Goal: Task Accomplishment & Management: Manage account settings

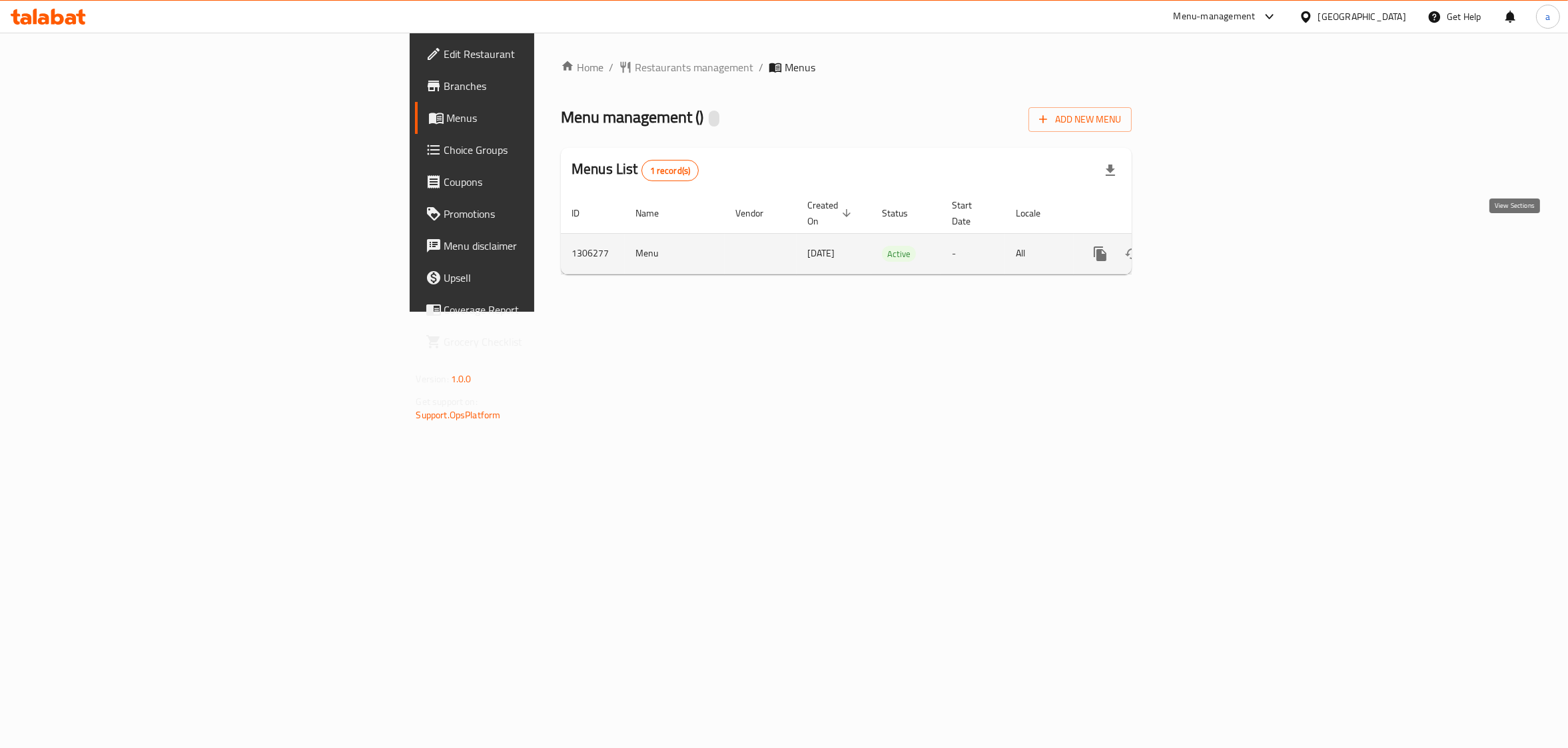
click at [1204, 246] on icon "enhanced table" at bounding box center [1196, 254] width 16 height 16
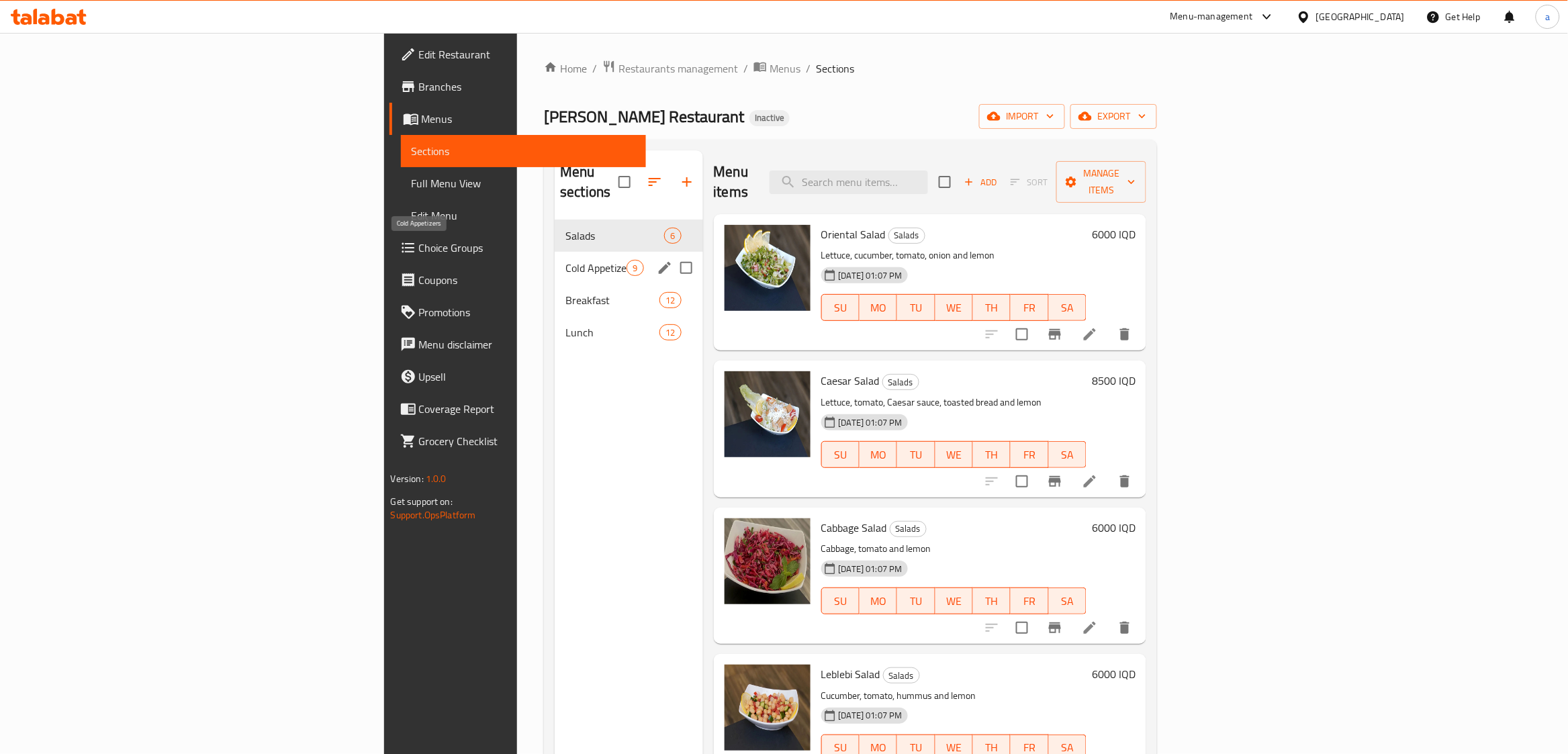
click at [565, 260] on span "Cold Appetizers" at bounding box center [596, 268] width 61 height 16
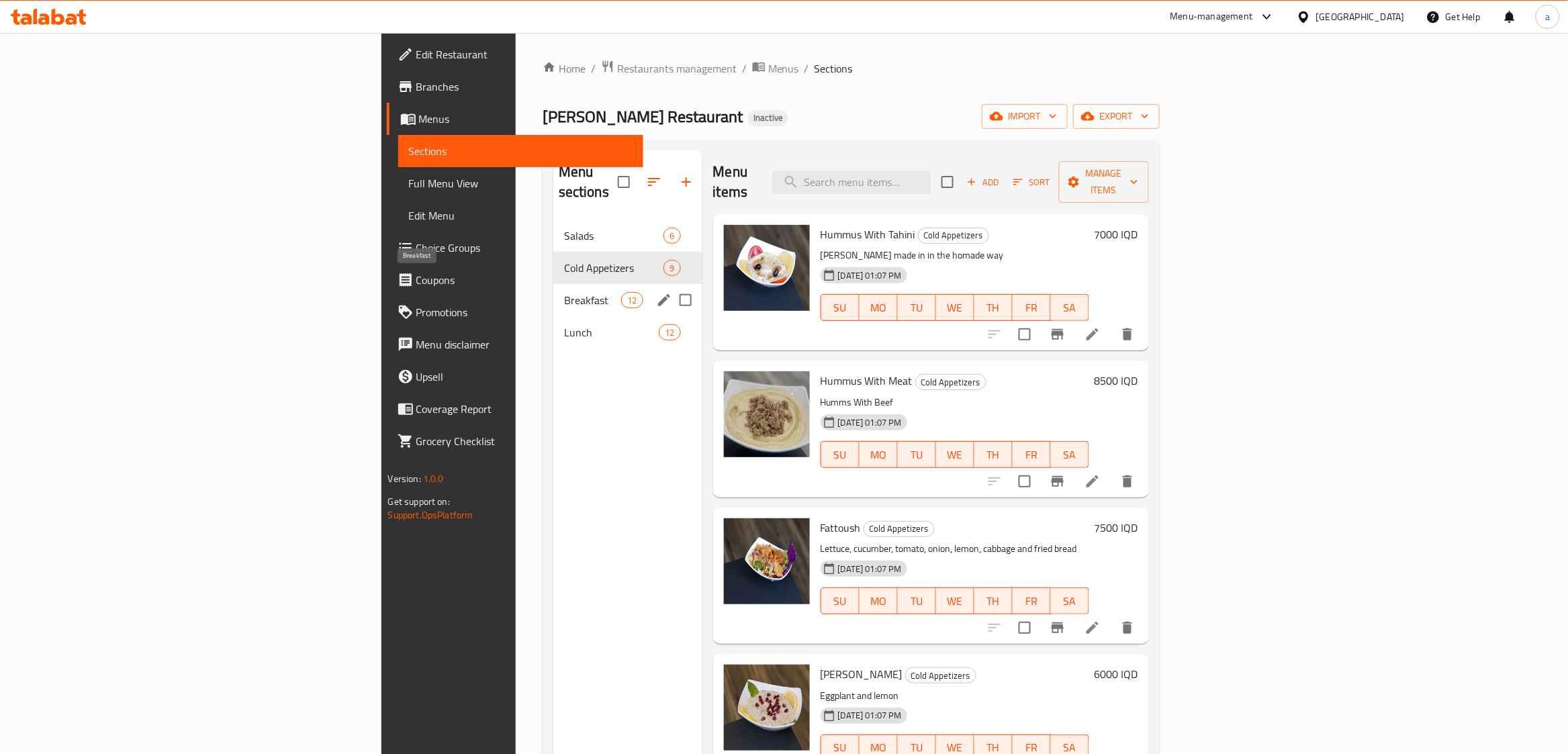
click at [564, 292] on span "Breakfast" at bounding box center [593, 300] width 57 height 16
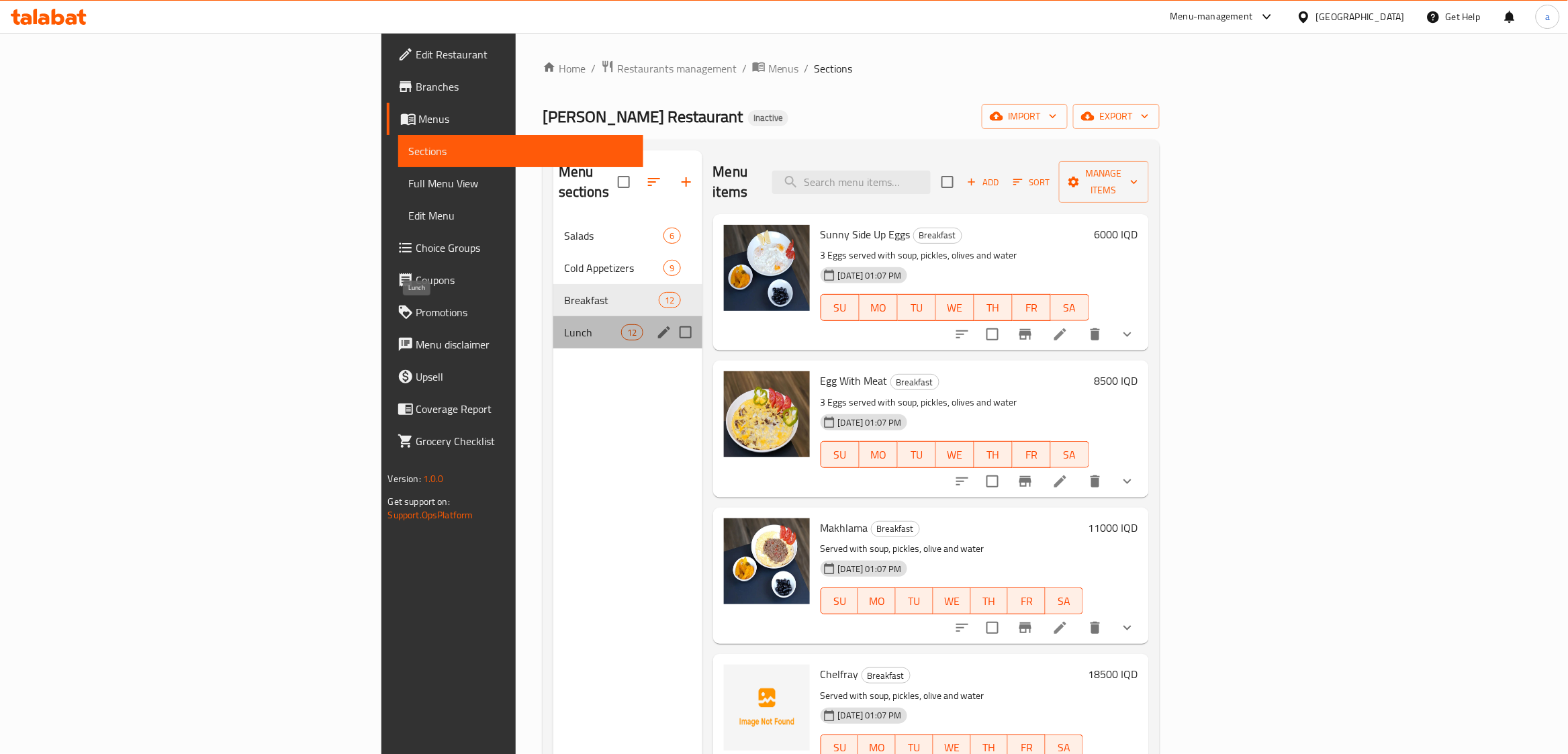
click at [564, 324] on span "Lunch" at bounding box center [593, 332] width 57 height 16
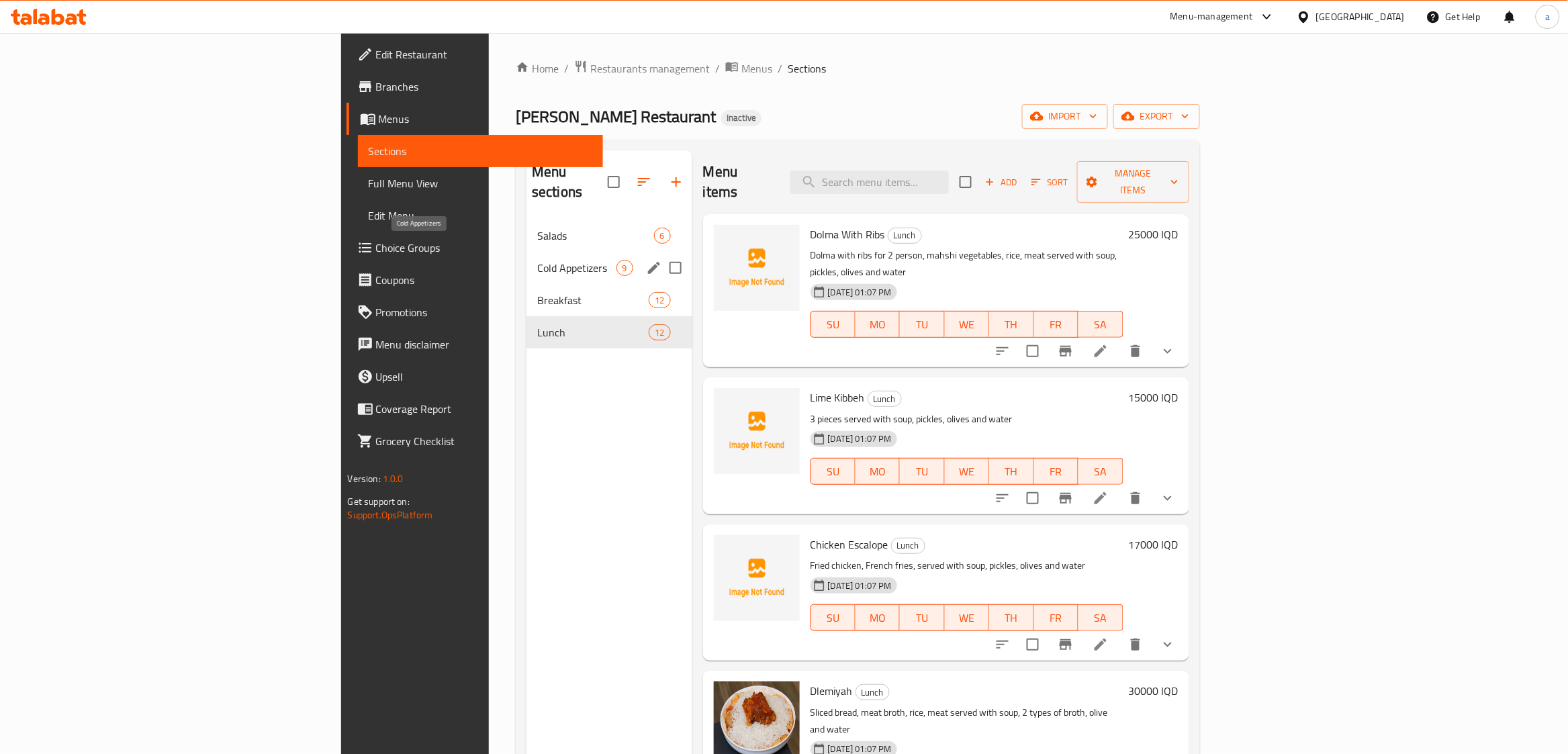
click at [537, 260] on span "Cold Appetizers" at bounding box center [576, 268] width 79 height 16
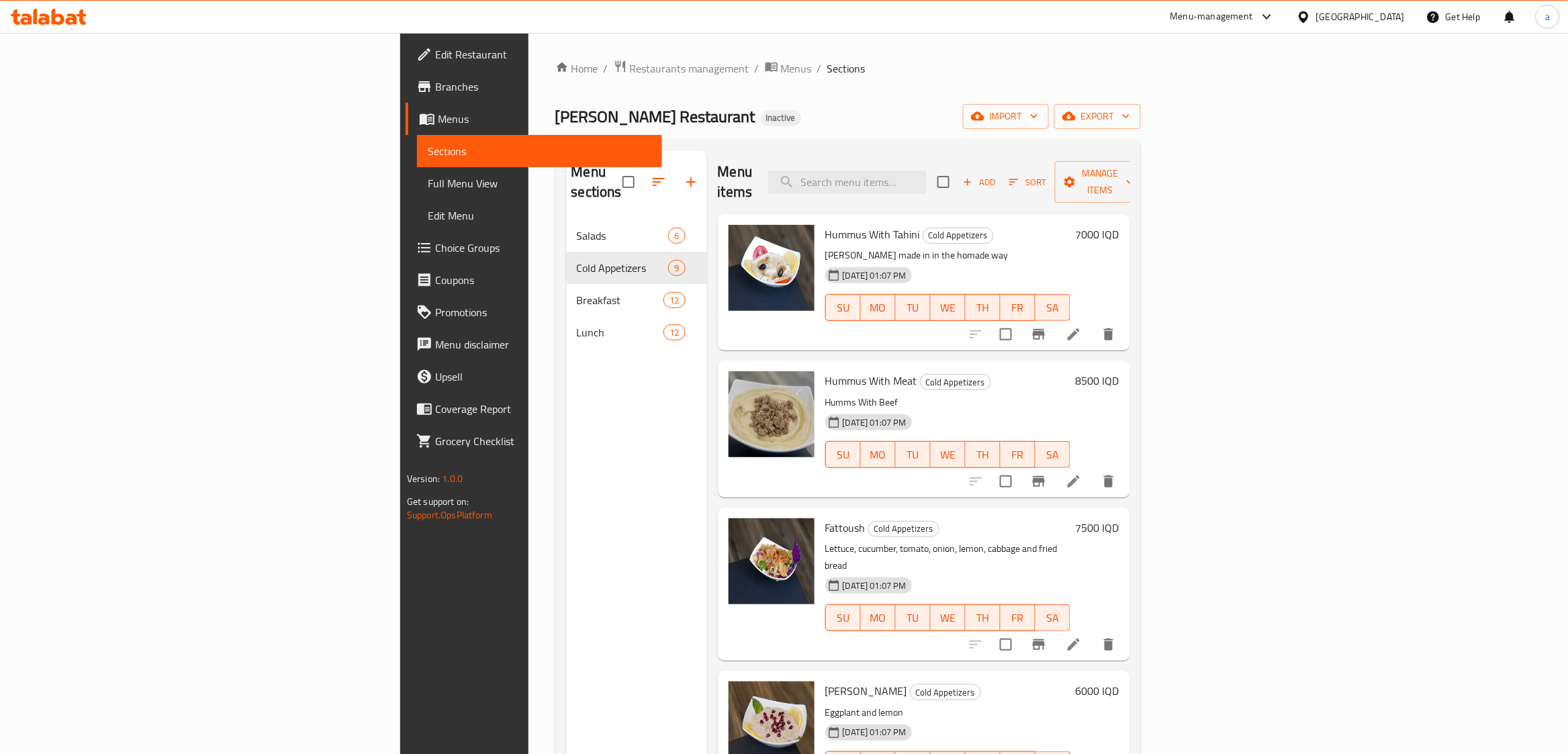
click at [427, 152] on span "Sections" at bounding box center [539, 151] width 224 height 16
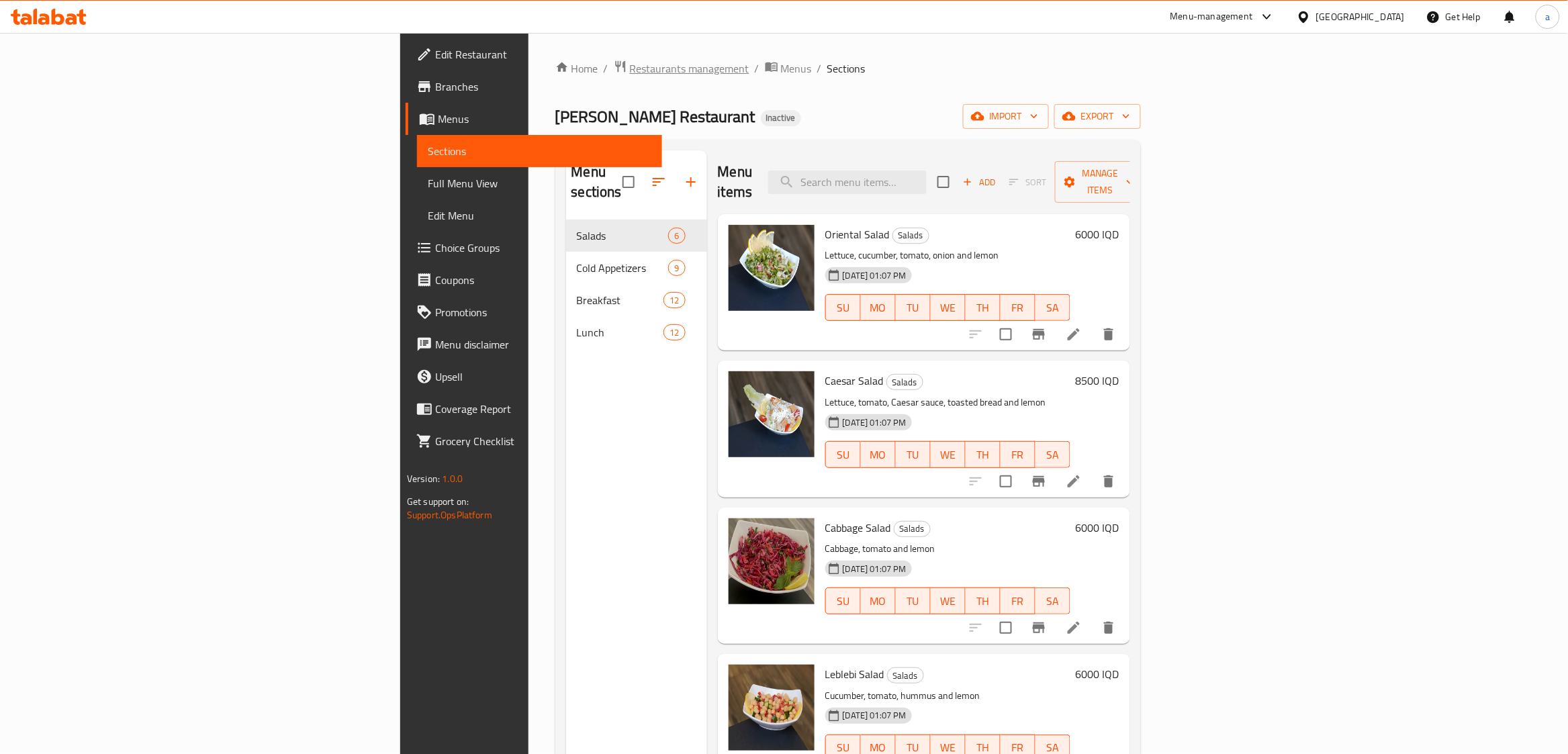
click at [630, 69] on span "Restaurants management" at bounding box center [690, 68] width 120 height 16
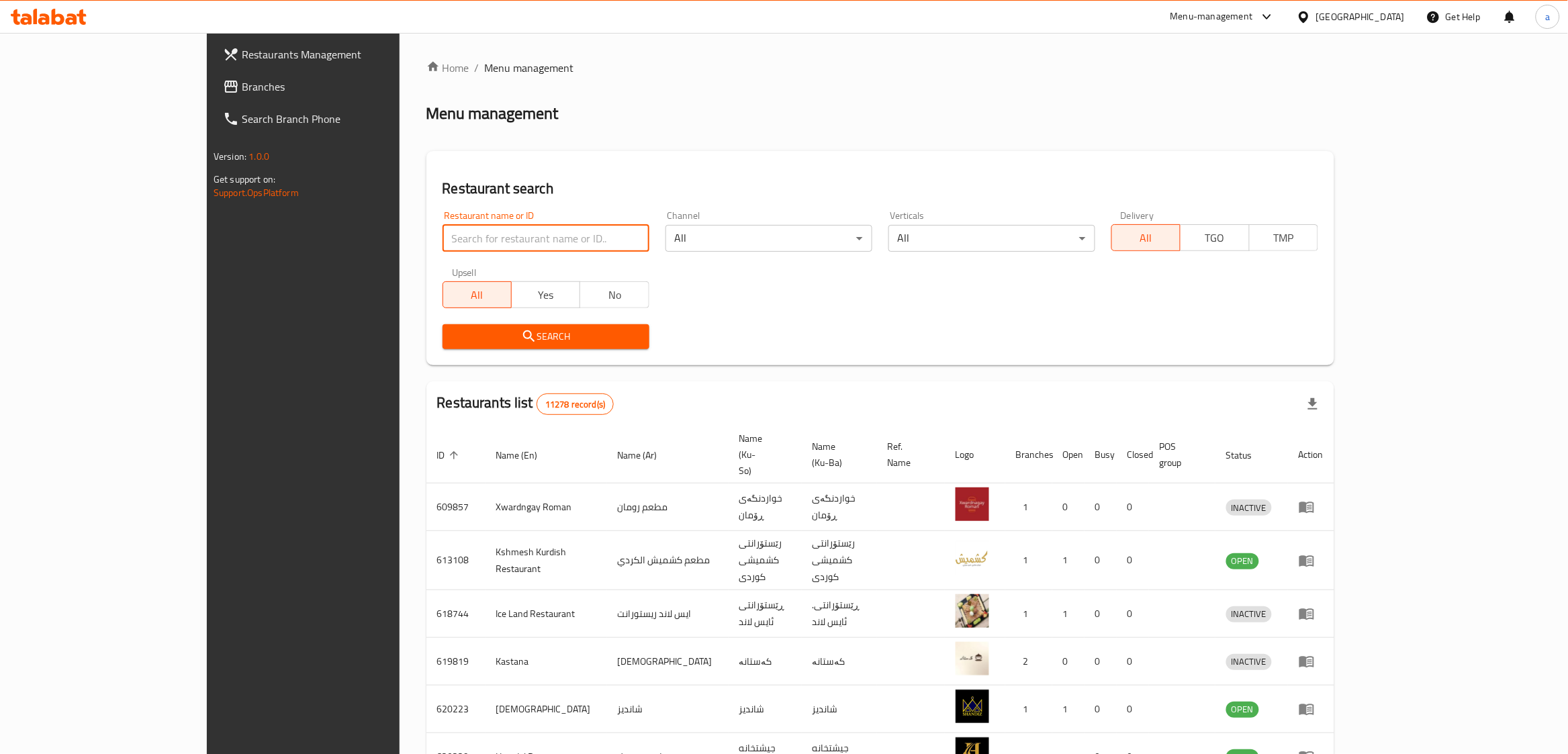
click at [442, 244] on input "search" at bounding box center [545, 238] width 207 height 27
click at [213, 76] on link "Branches" at bounding box center [341, 87] width 257 height 32
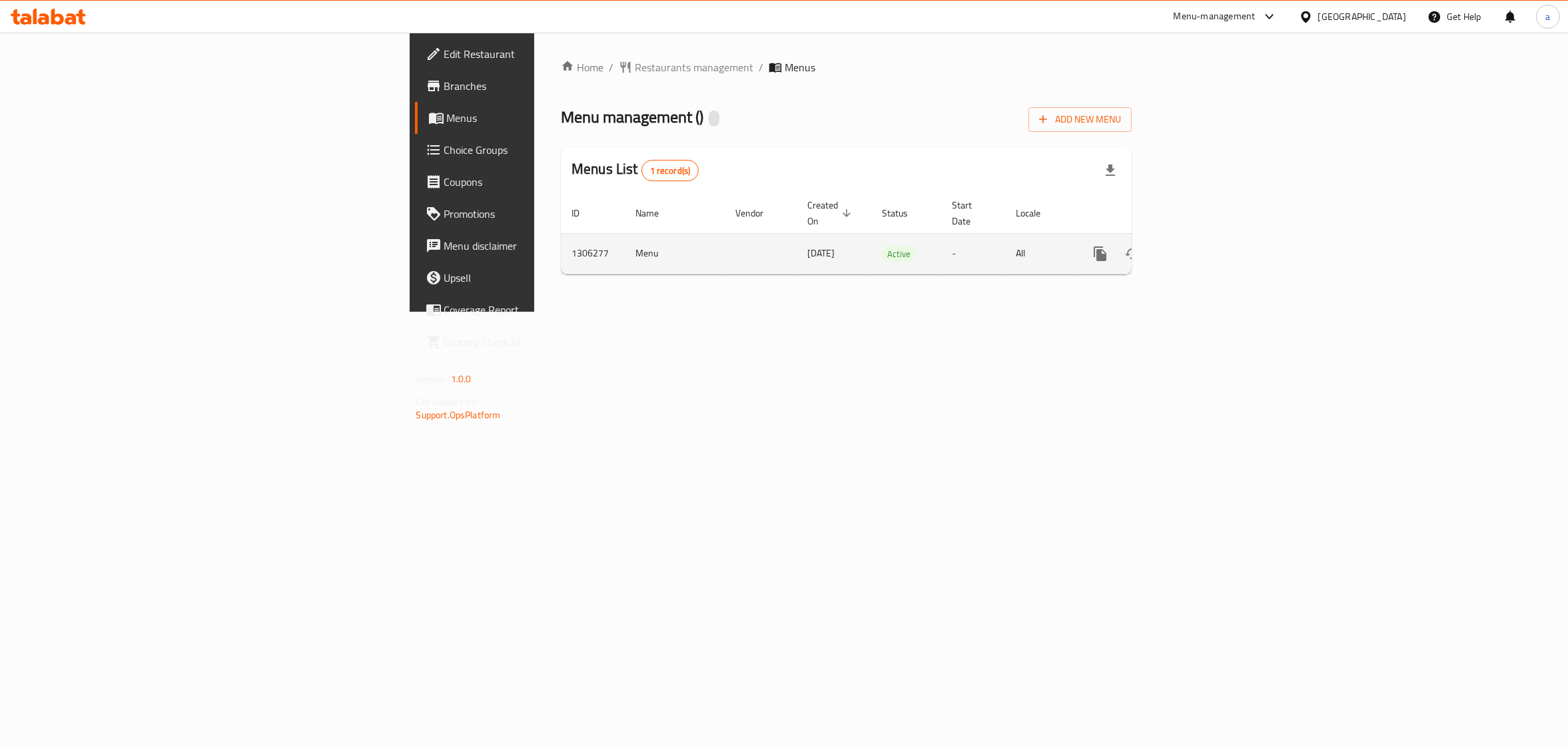
click at [1204, 246] on icon "enhanced table" at bounding box center [1196, 254] width 16 height 16
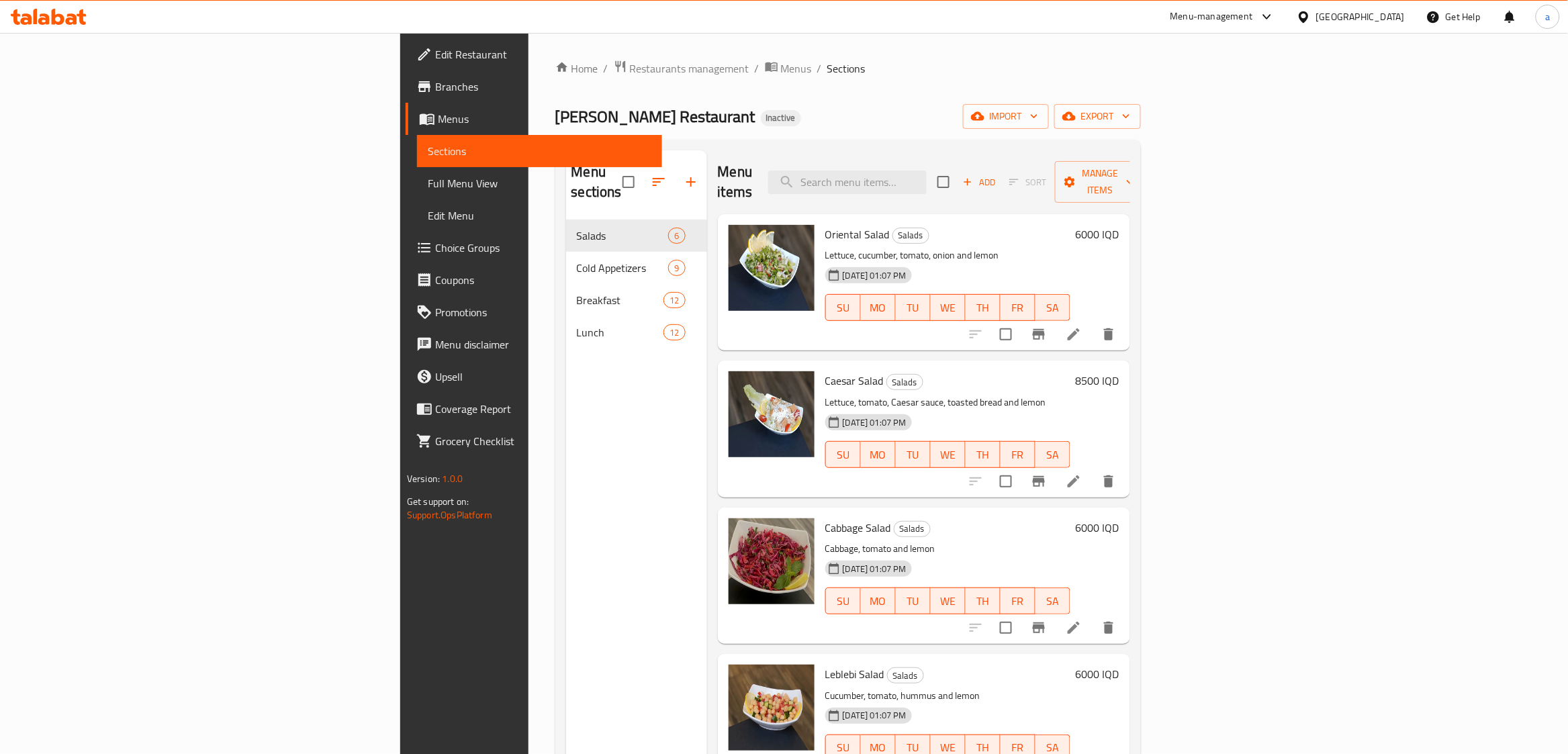
click at [1141, 135] on div "Home / Restaurants management / Menus / Sections [PERSON_NAME] Restaurant Inact…" at bounding box center [848, 487] width 586 height 856
click at [1038, 124] on span "import" at bounding box center [1006, 116] width 65 height 17
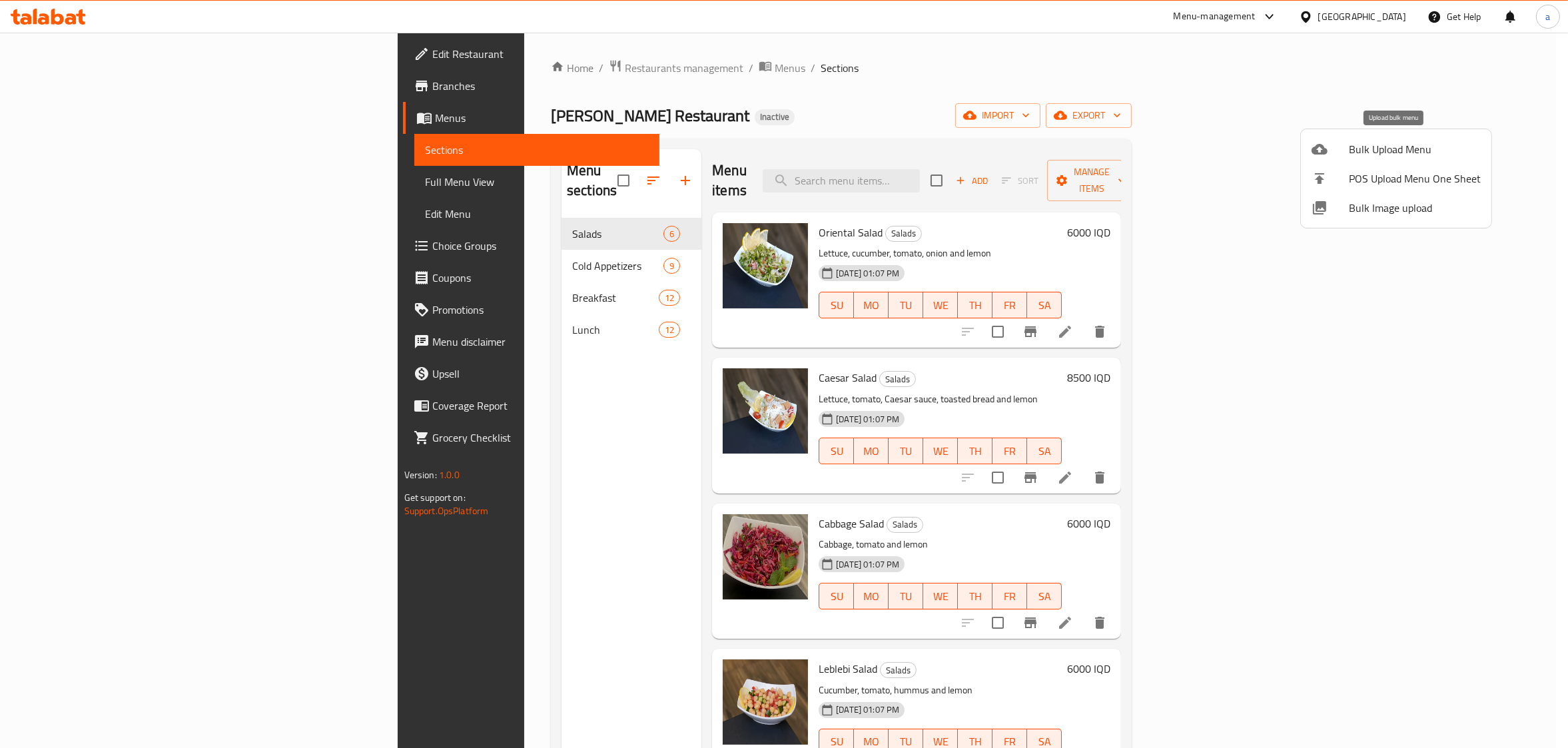
click at [1374, 148] on span "Bulk Upload Menu" at bounding box center [1414, 149] width 132 height 16
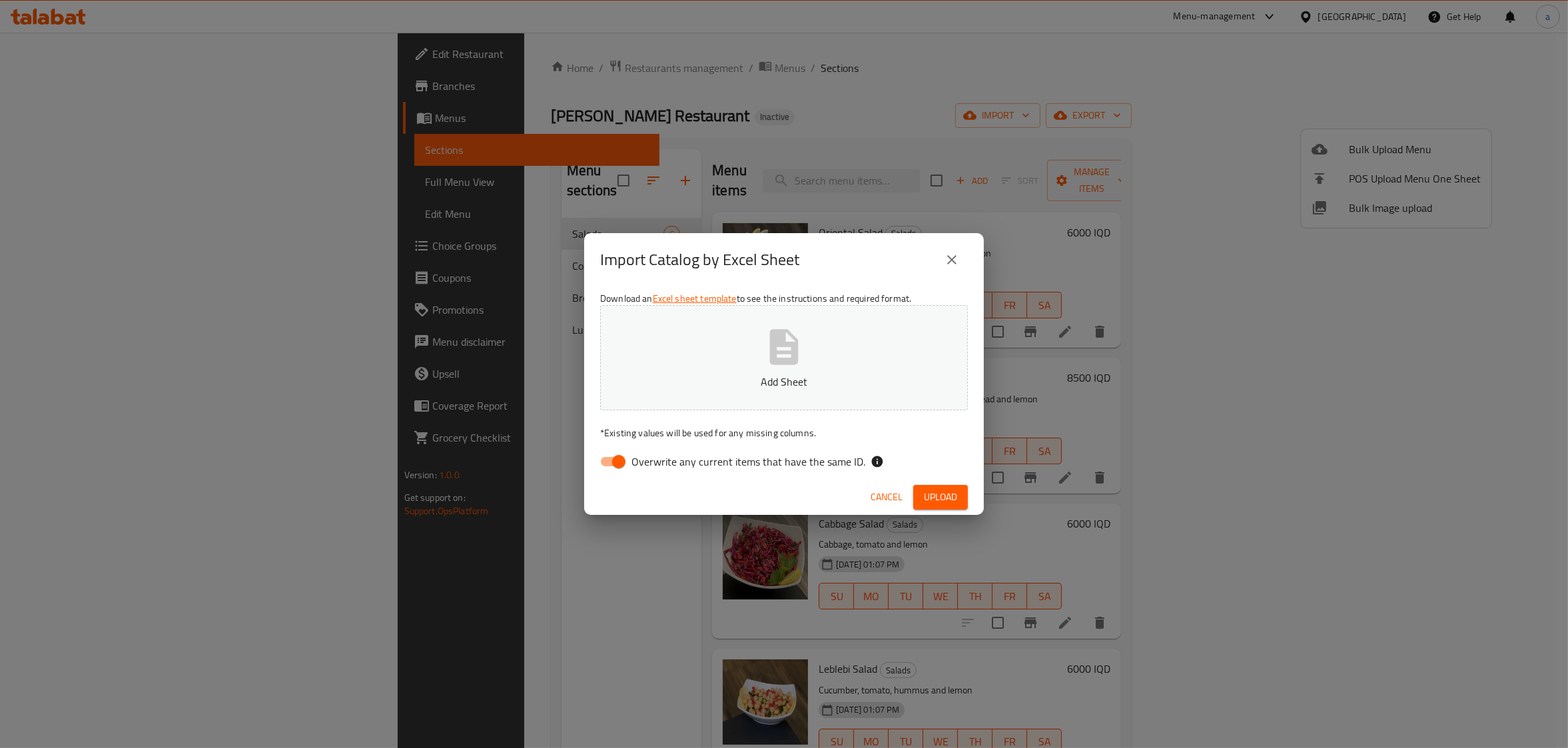
click at [615, 466] on input "Overwrite any current items that have the same ID." at bounding box center [618, 461] width 76 height 25
checkbox input "false"
click at [718, 351] on button "Add Sheet" at bounding box center [784, 358] width 368 height 105
click at [943, 493] on span "Upload" at bounding box center [940, 497] width 34 height 16
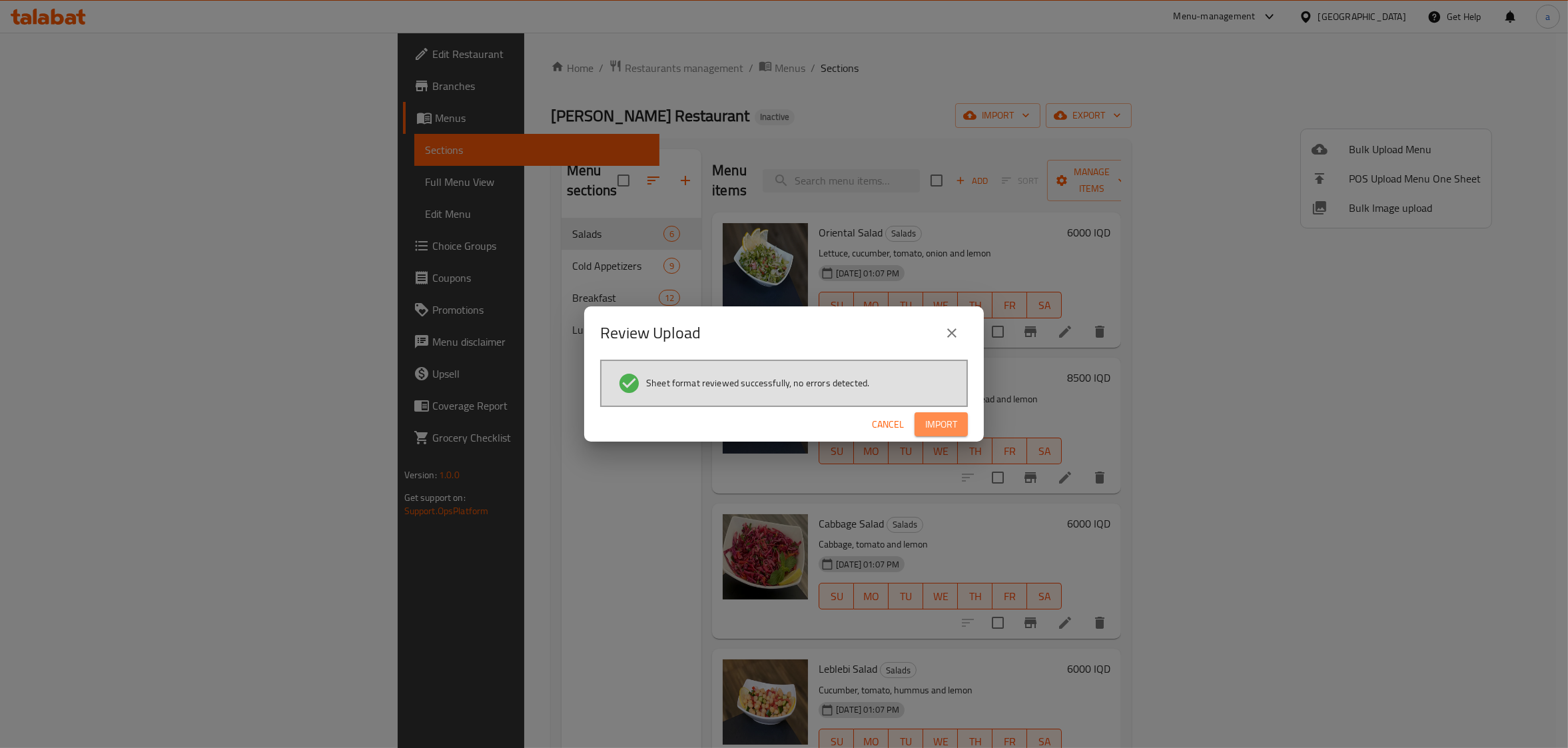
click at [935, 419] on span "Import" at bounding box center [941, 424] width 32 height 16
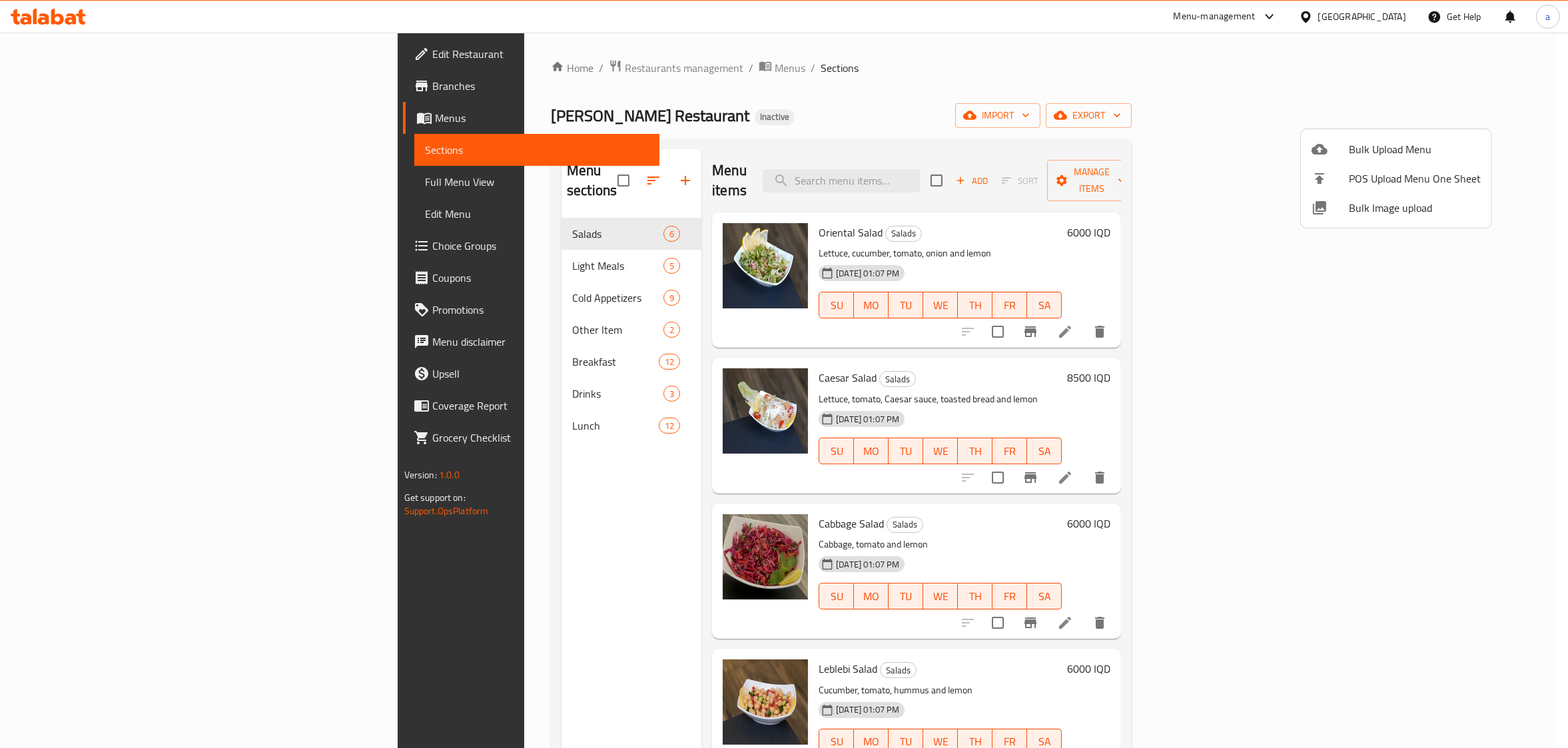
click at [339, 394] on div at bounding box center [784, 374] width 1568 height 748
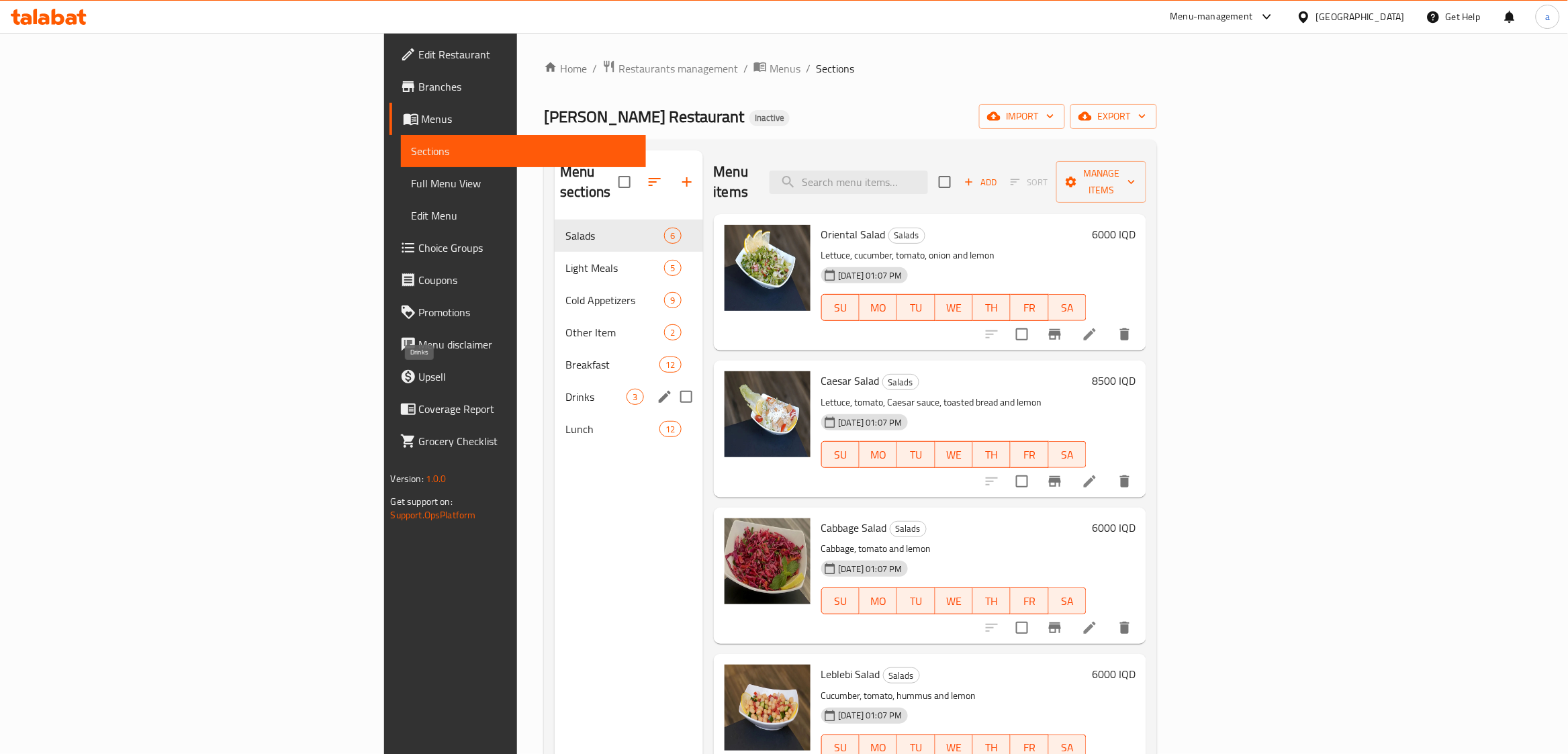
click at [565, 389] on span "Drinks" at bounding box center [596, 397] width 61 height 16
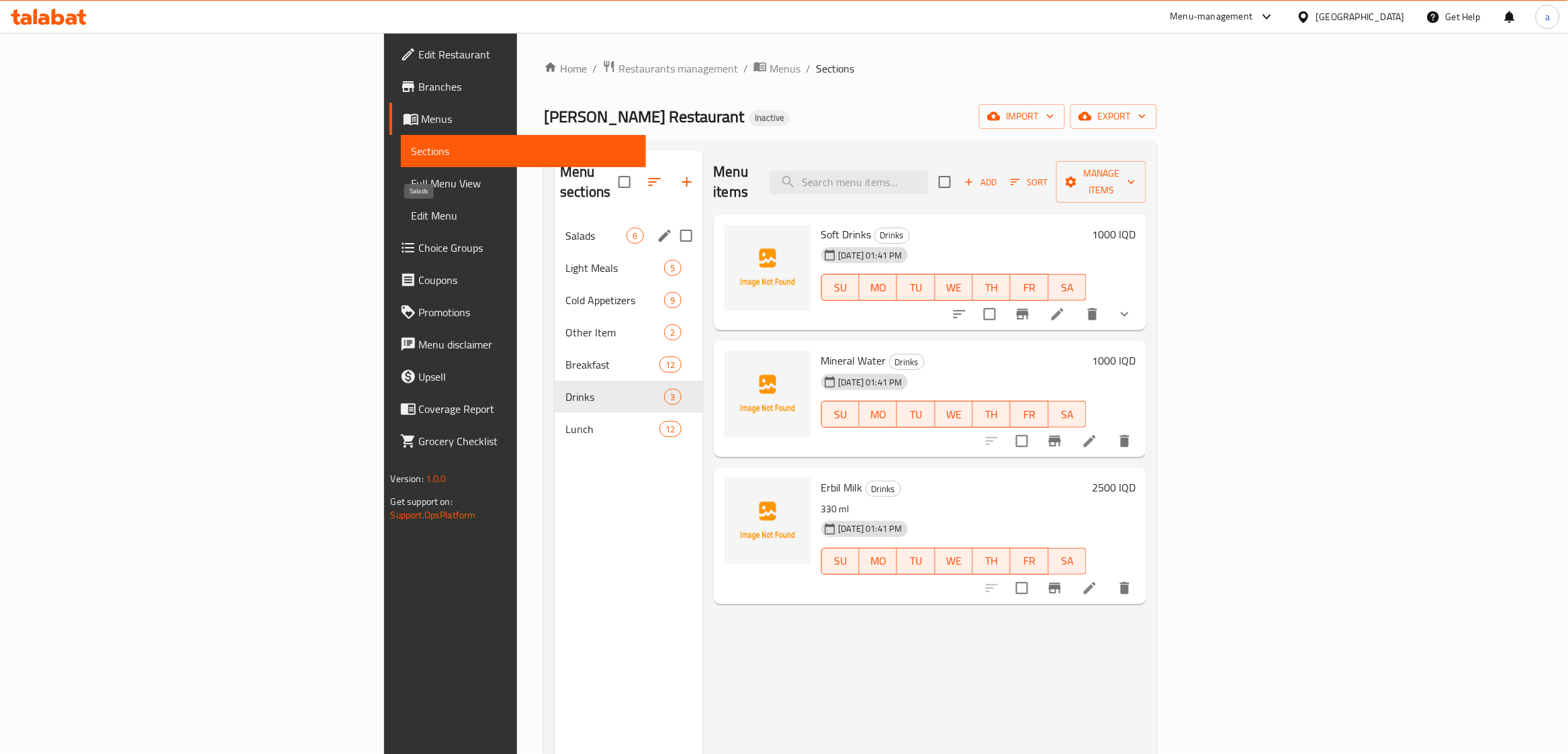
click at [565, 227] on span "Salads" at bounding box center [596, 235] width 61 height 16
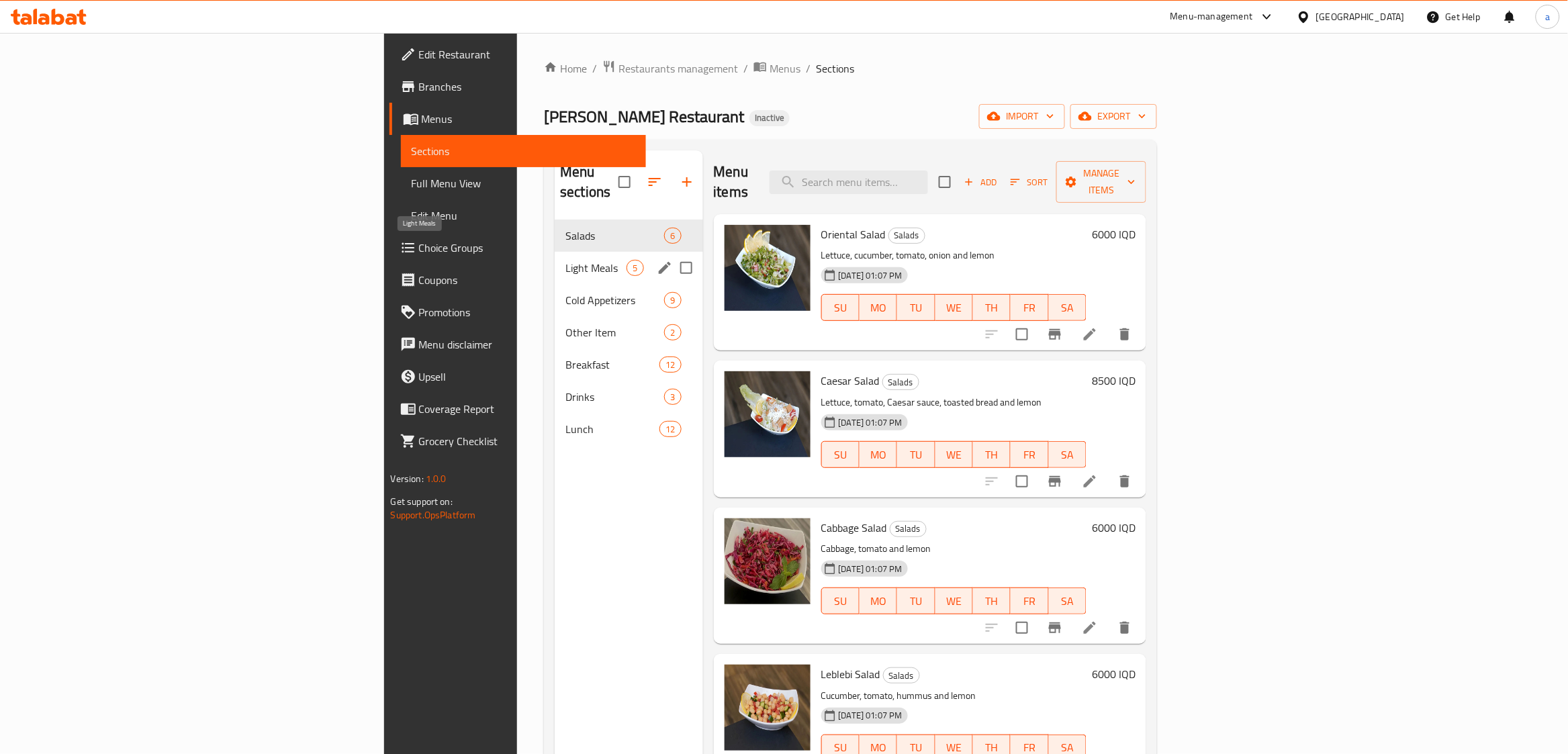
click at [565, 260] on span "Light Meals" at bounding box center [596, 268] width 61 height 16
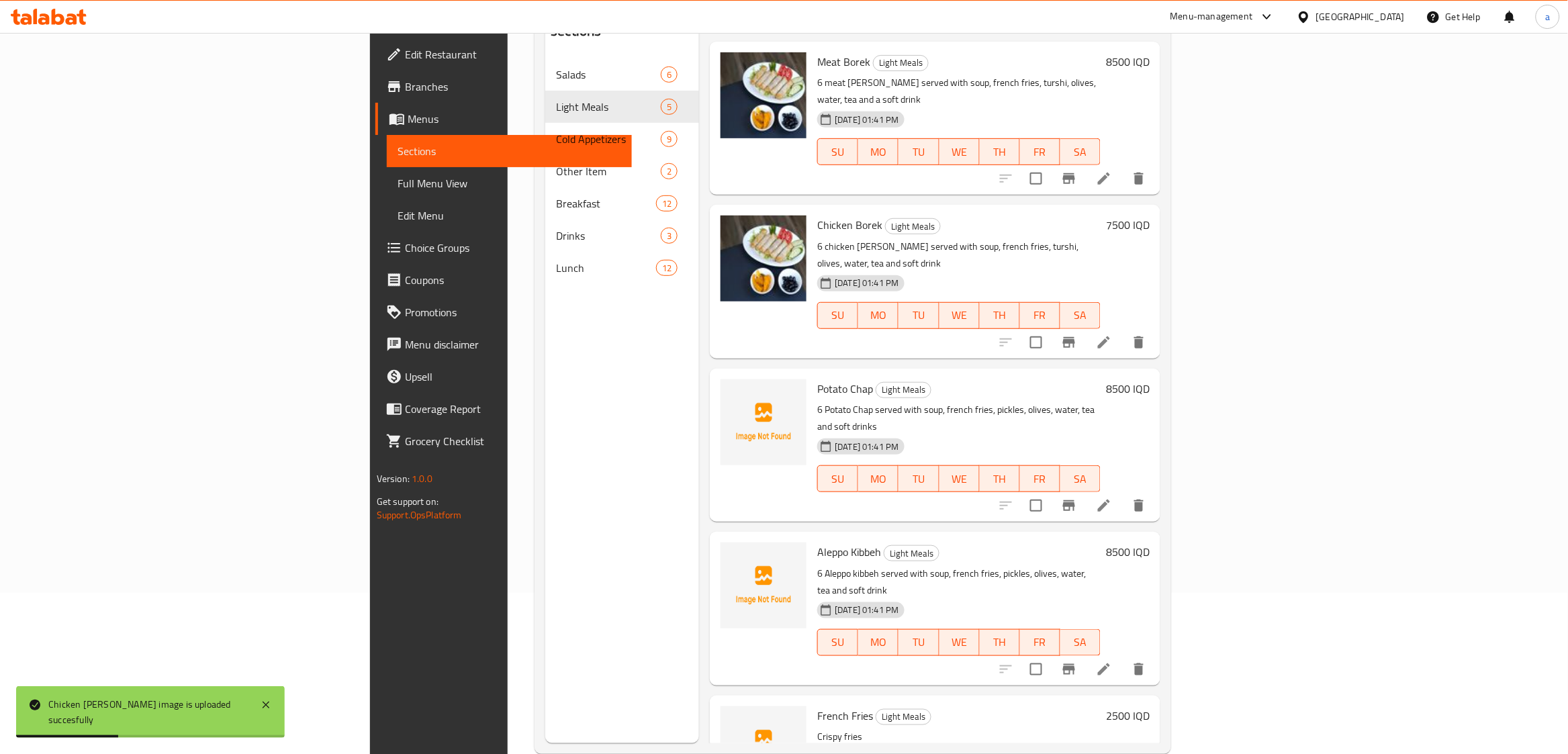
scroll to position [188, 0]
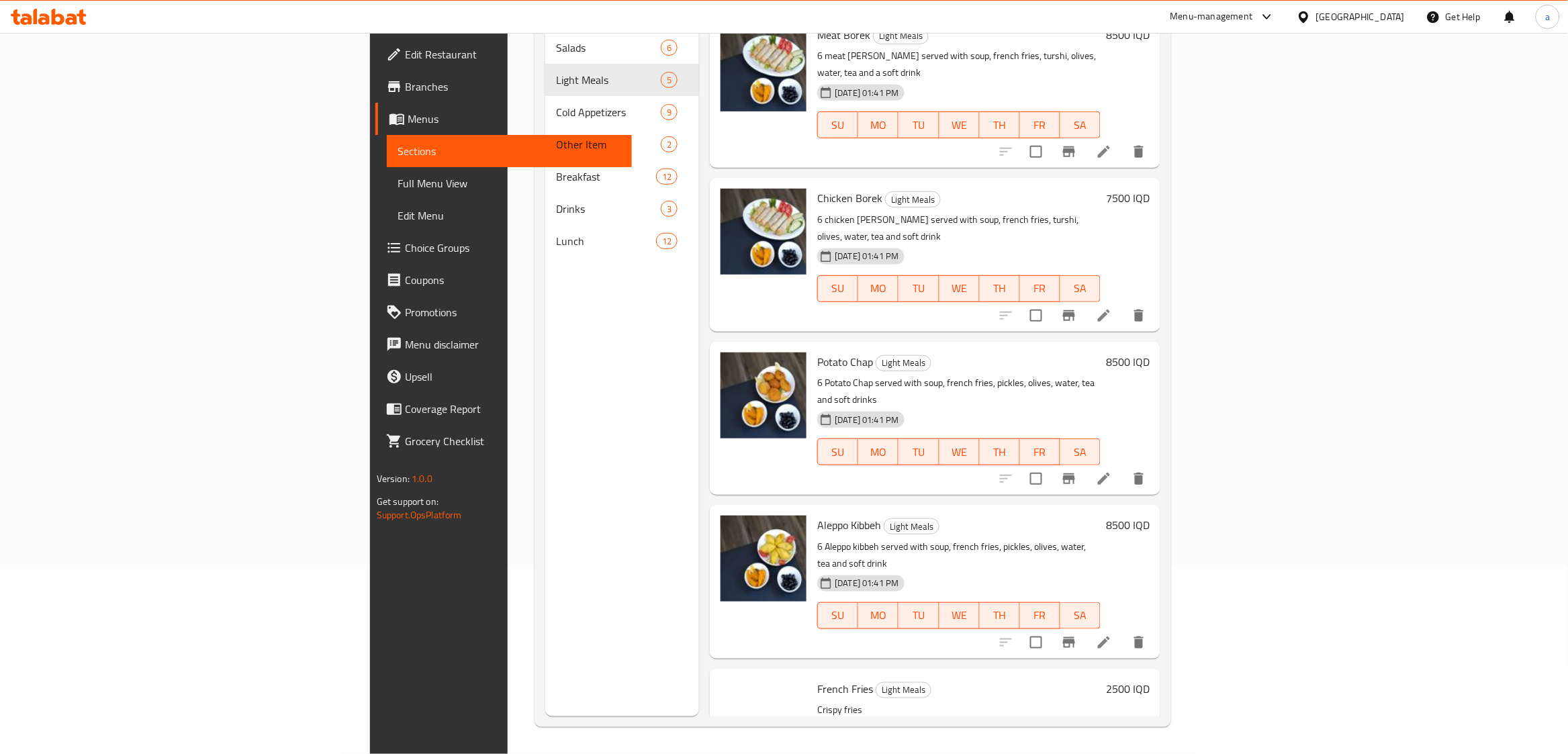
click at [398, 183] on span "Full Menu View" at bounding box center [509, 183] width 224 height 16
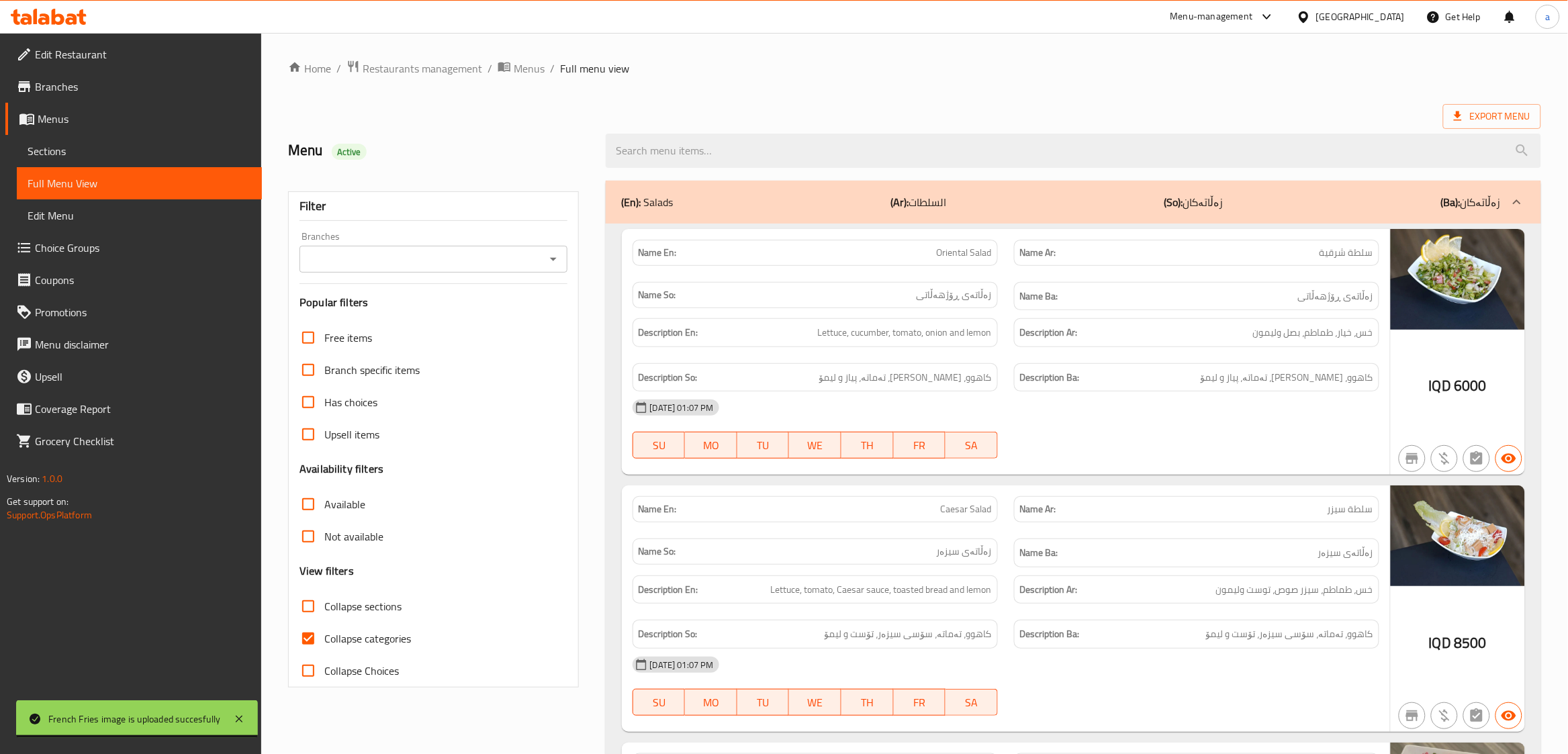
click at [310, 628] on input "Collapse categories" at bounding box center [308, 638] width 32 height 32
checkbox input "false"
click at [304, 610] on input "Collapse sections" at bounding box center [308, 606] width 32 height 32
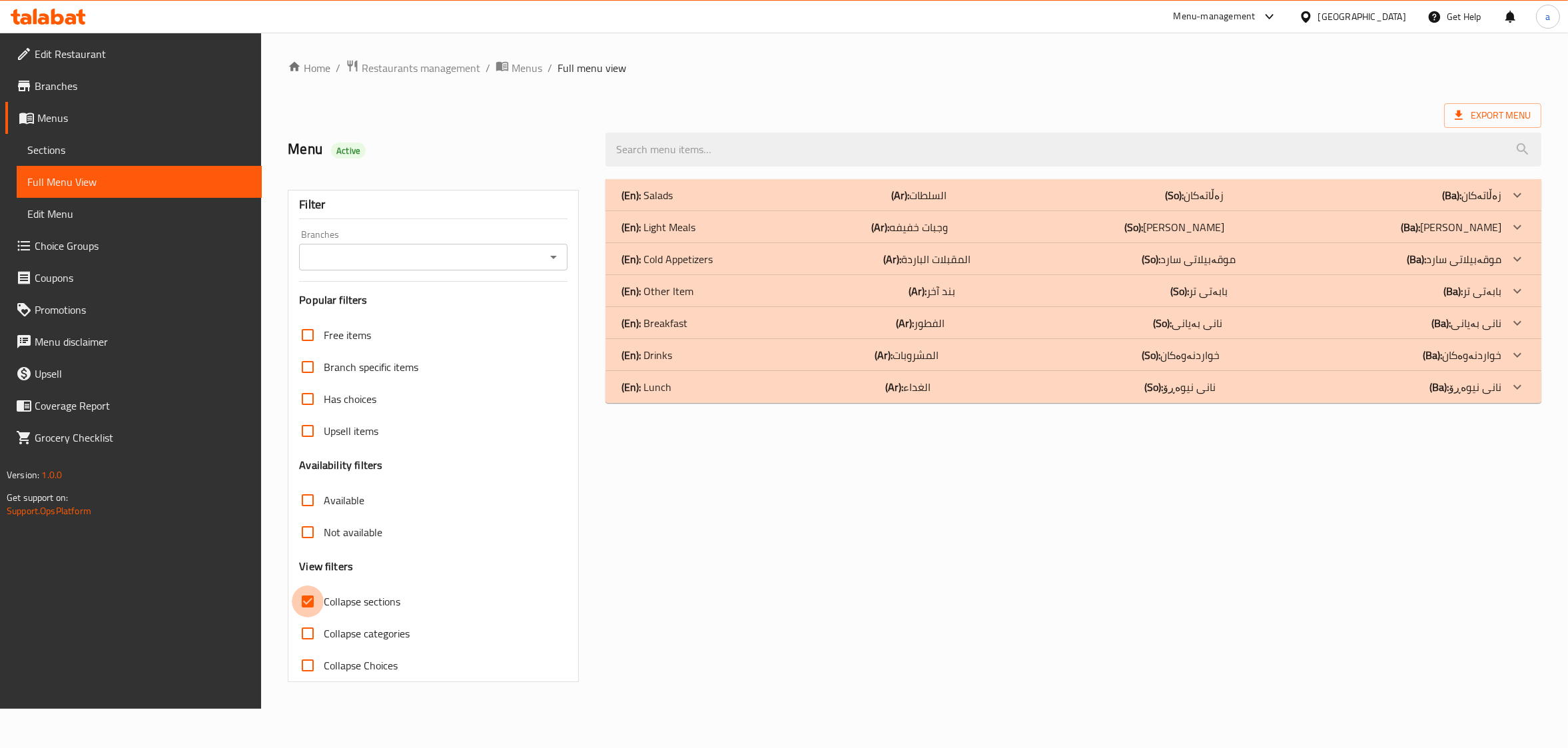
click at [314, 594] on input "Collapse sections" at bounding box center [308, 601] width 32 height 32
checkbox input "false"
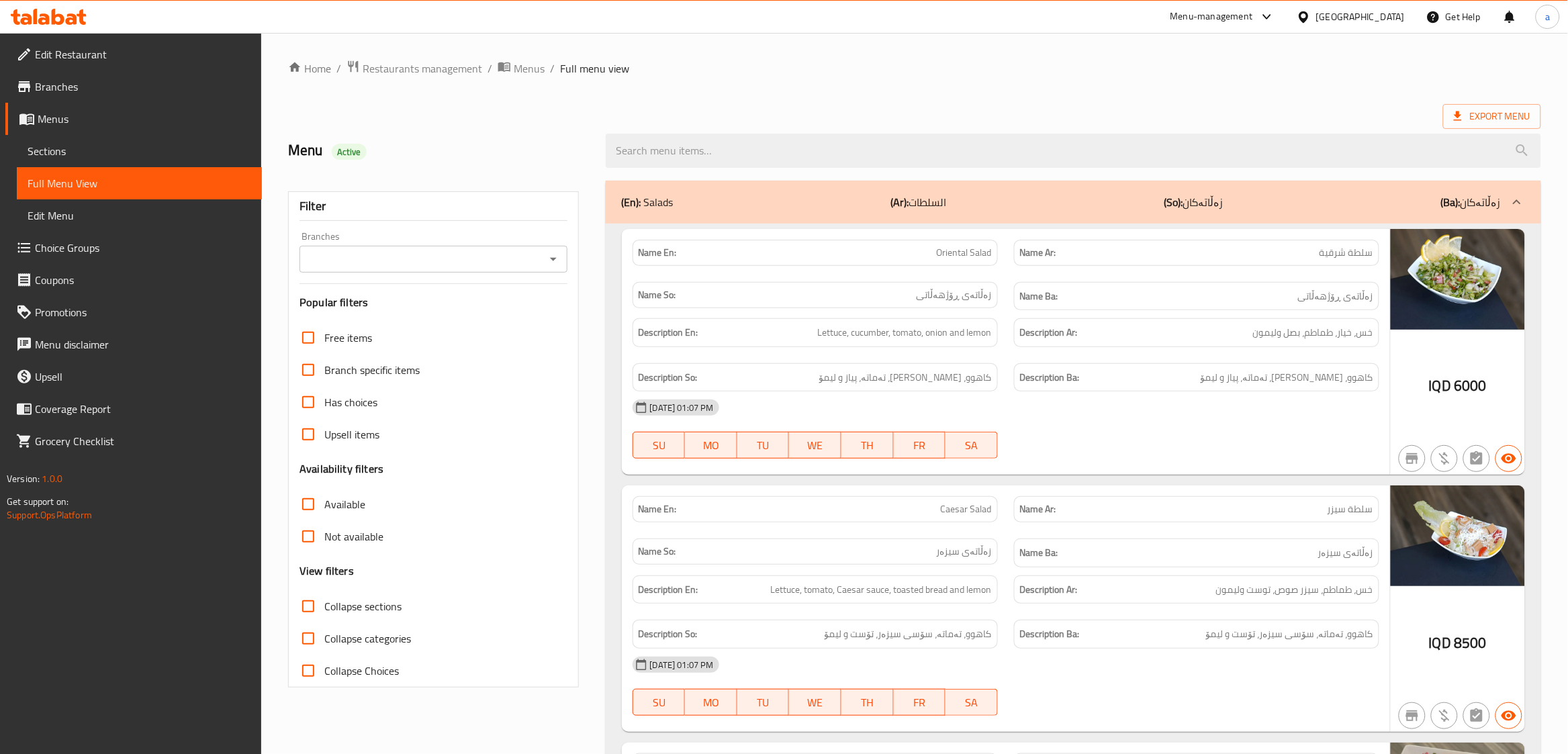
click at [68, 120] on span "Menus" at bounding box center [144, 119] width 213 height 16
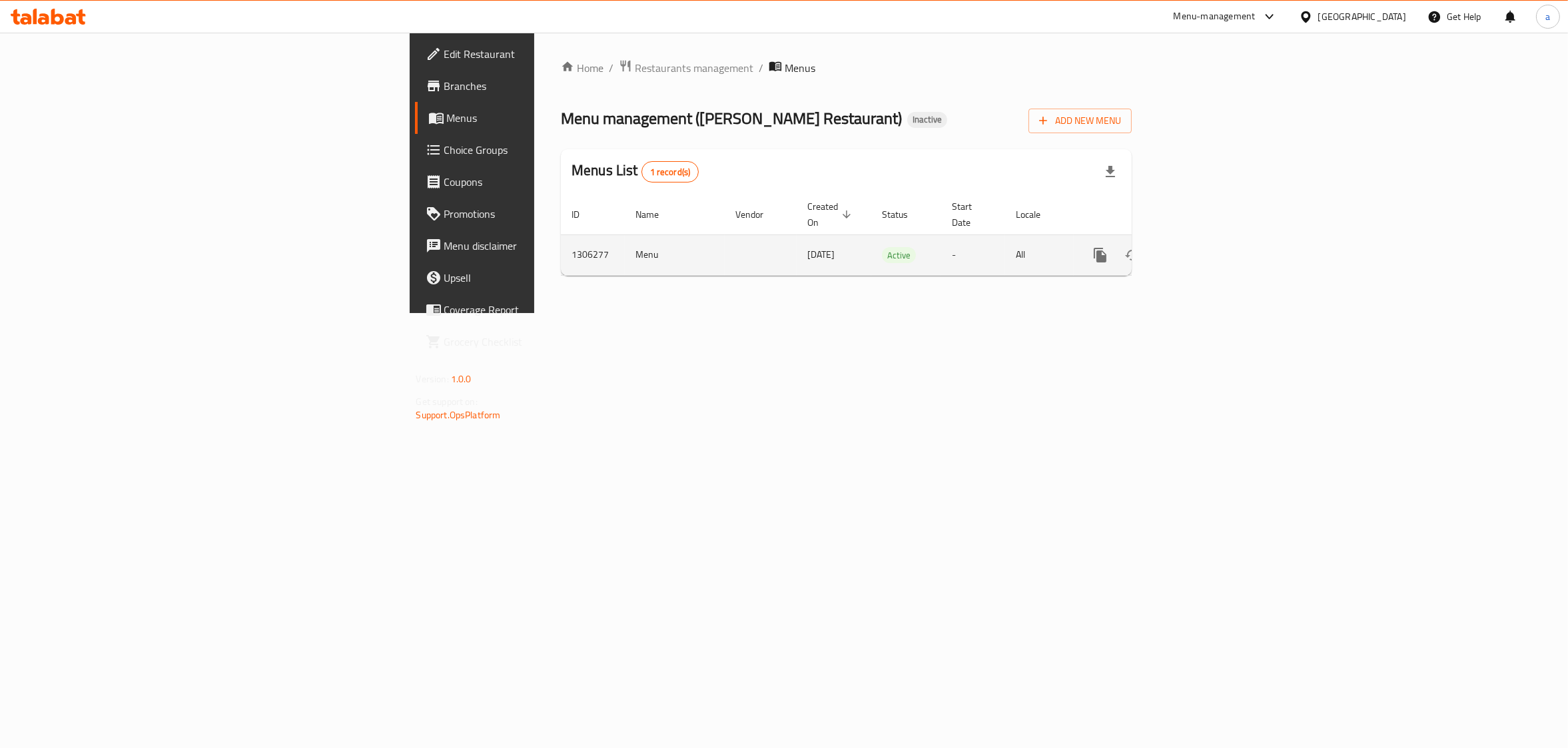
click at [1204, 247] on icon "enhanced table" at bounding box center [1196, 255] width 16 height 16
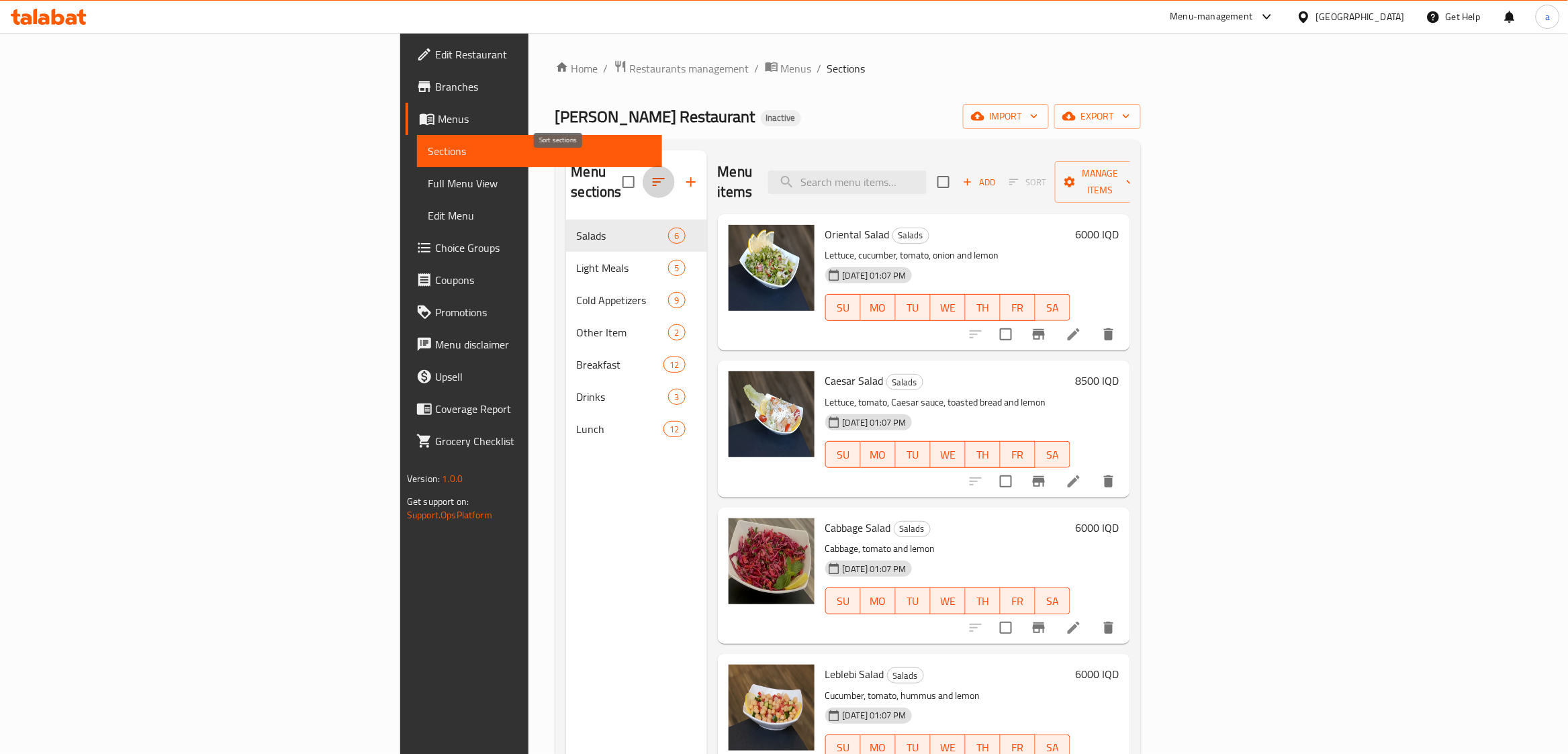
click at [651, 178] on icon "button" at bounding box center [659, 182] width 16 height 16
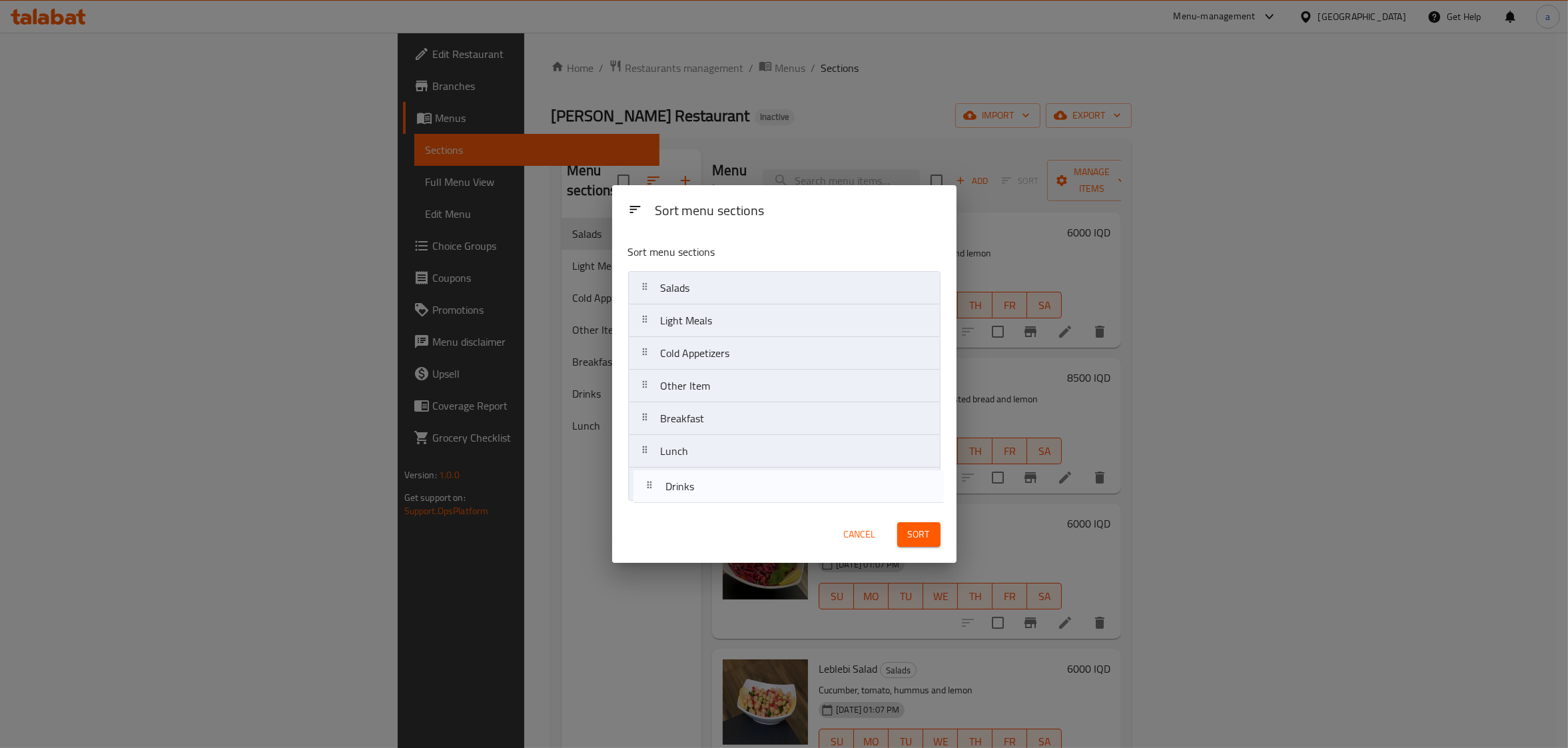
drag, startPoint x: 725, startPoint y: 451, endPoint x: 729, endPoint y: 497, distance: 46.2
click at [729, 497] on nav "Salads Light Meals Cold Appetizers Other Item Breakfast Drinks Lunch" at bounding box center [784, 386] width 312 height 230
drag, startPoint x: 736, startPoint y: 415, endPoint x: 736, endPoint y: 269, distance: 146.0
click at [736, 269] on div "Sort menu sections Salads Light Meals Cold Appetizers Other Item Breakfast Lunc…" at bounding box center [784, 370] width 344 height 273
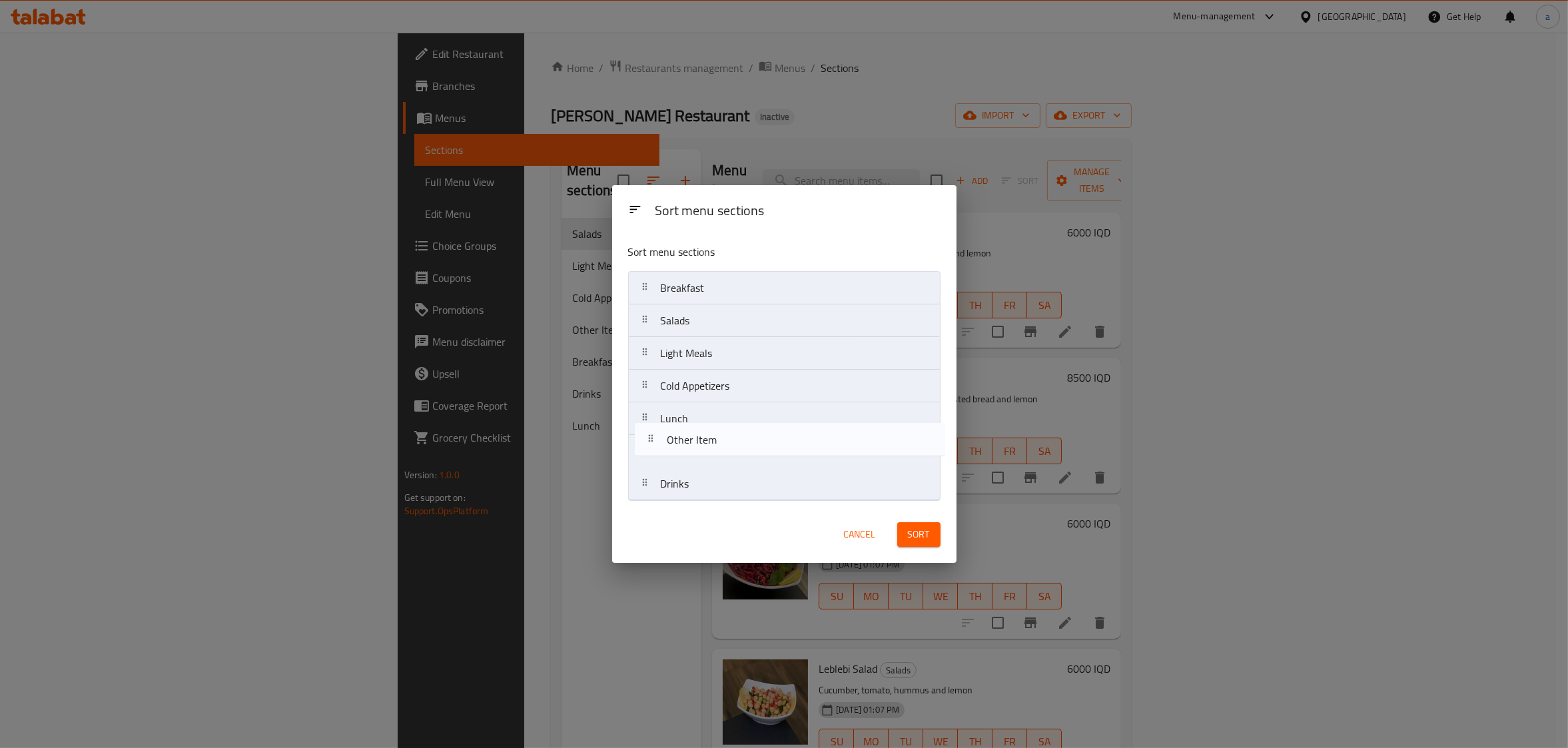
drag, startPoint x: 674, startPoint y: 446, endPoint x: 678, endPoint y: 459, distance: 13.6
click at [678, 459] on nav "Breakfast Salads Light Meals Cold Appetizers Other Item Lunch Drinks" at bounding box center [784, 386] width 312 height 230
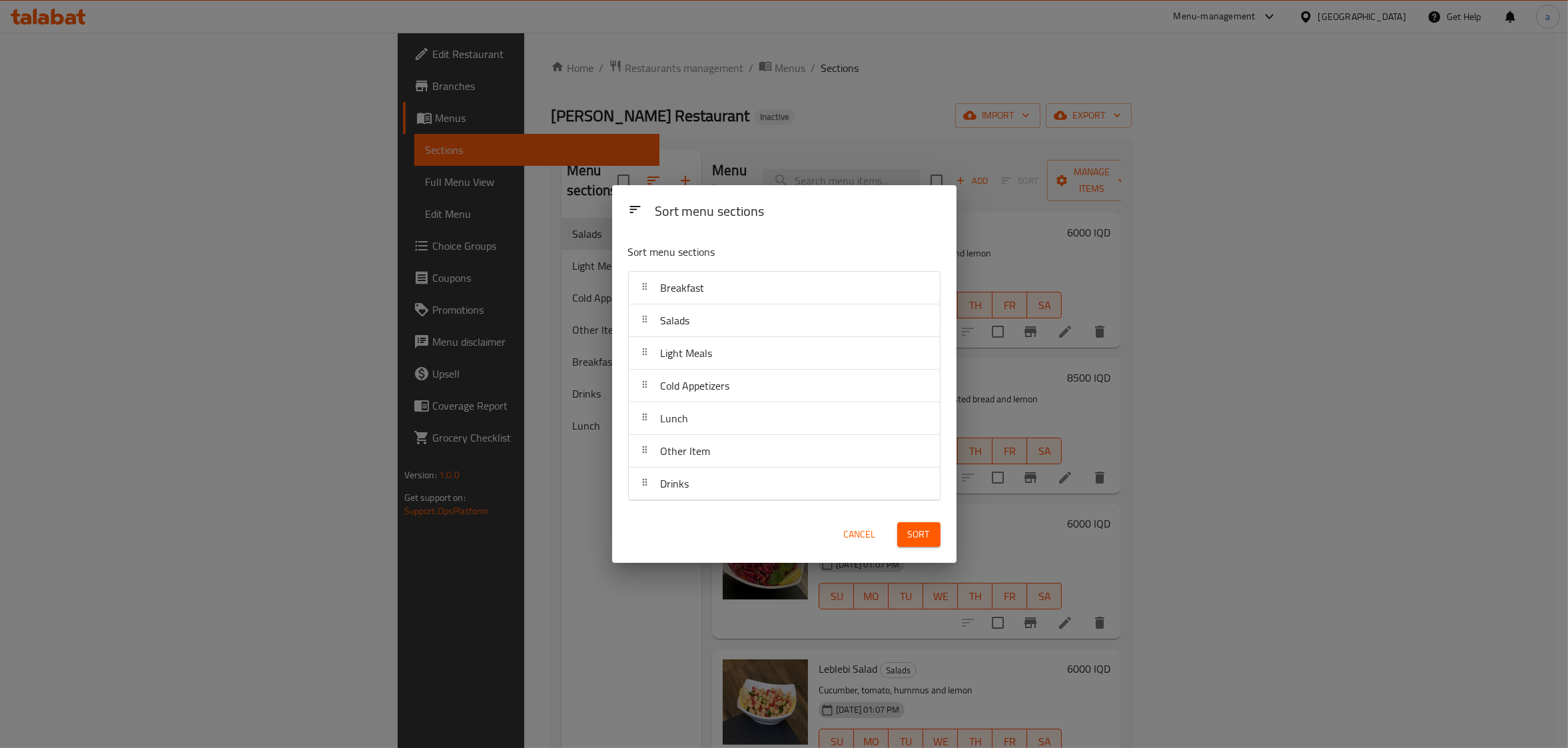
click at [920, 528] on span "Sort" at bounding box center [919, 534] width 22 height 16
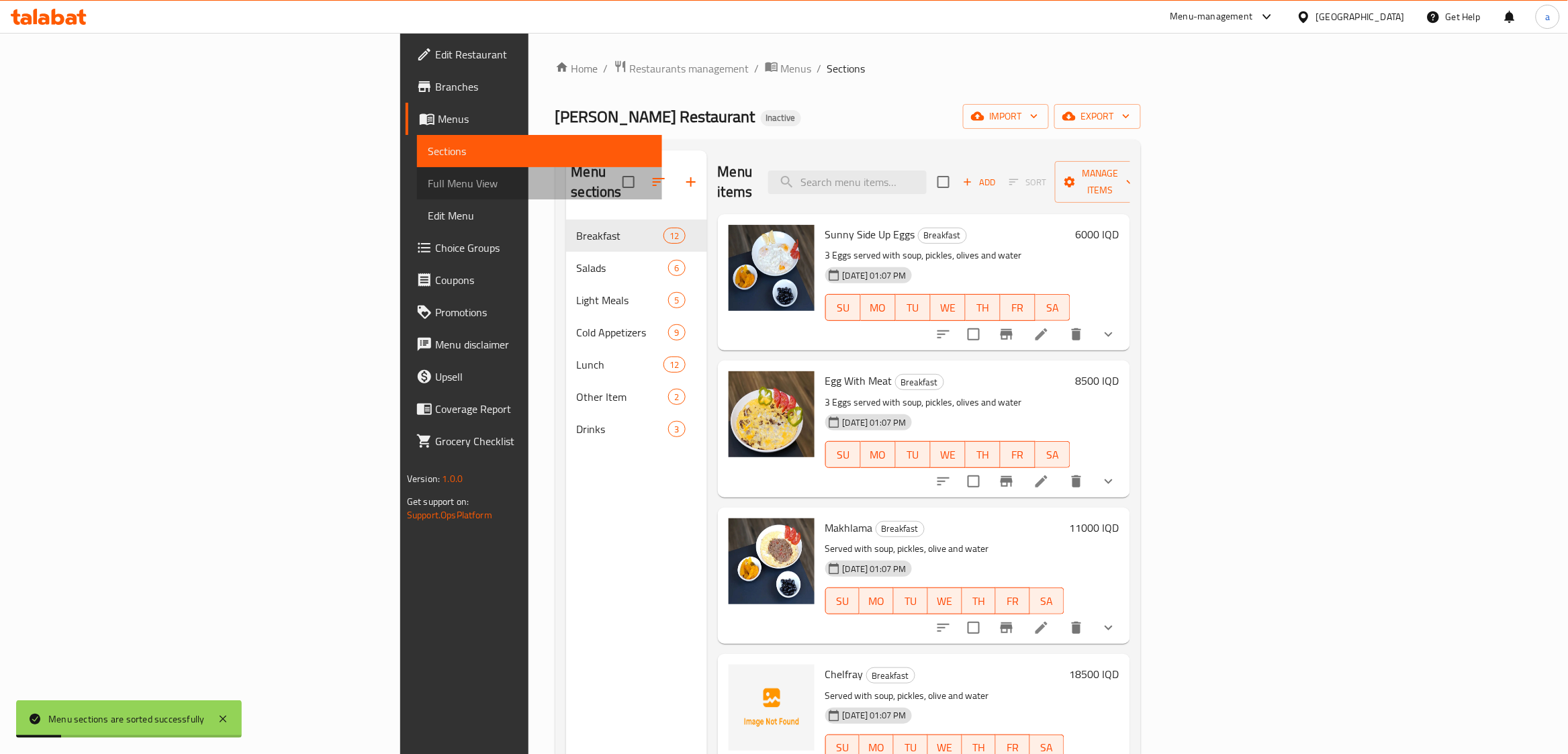
click at [427, 190] on span "Full Menu View" at bounding box center [539, 183] width 224 height 16
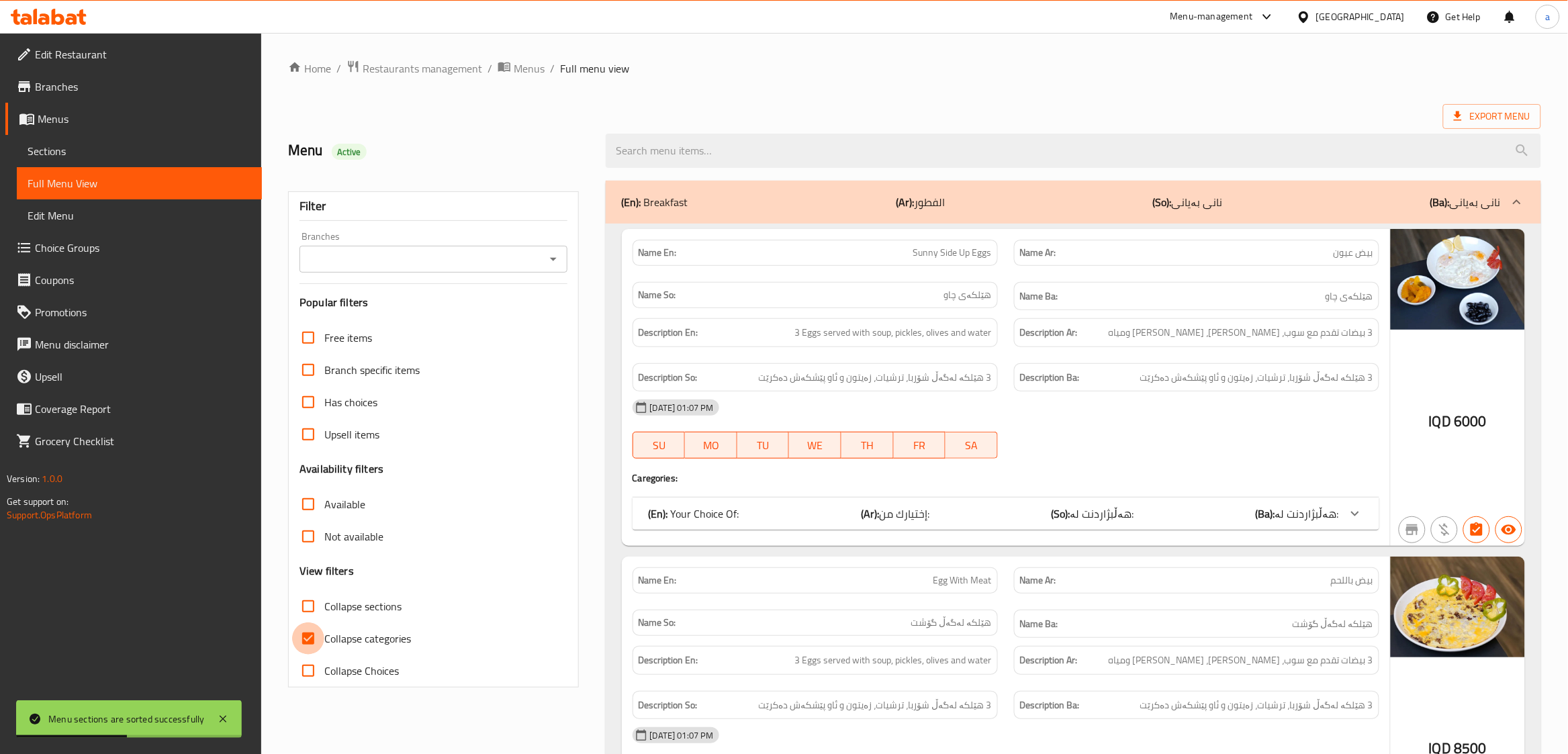
click at [310, 641] on input "Collapse categories" at bounding box center [308, 638] width 32 height 32
checkbox input "false"
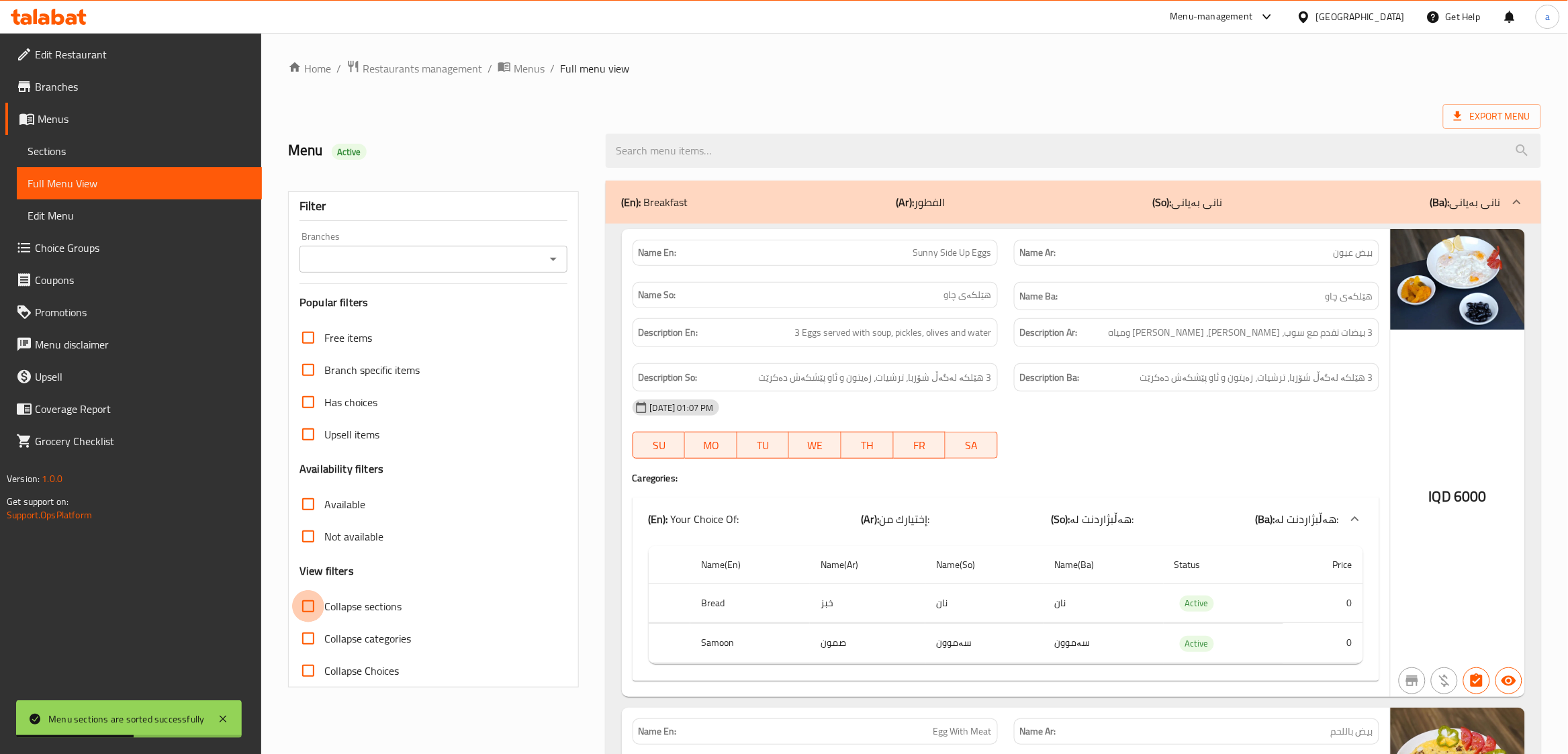
click at [308, 610] on input "Collapse sections" at bounding box center [308, 606] width 32 height 32
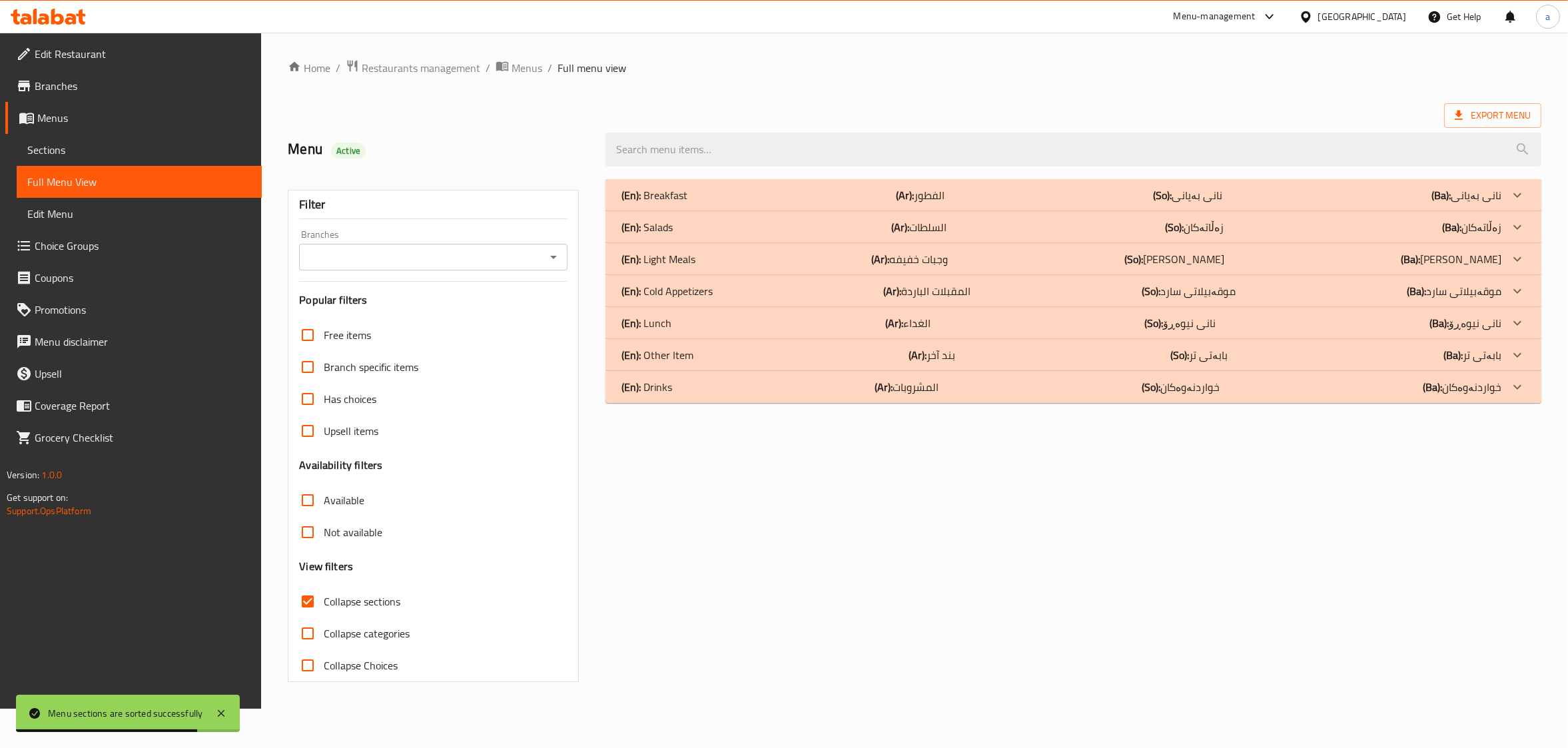
click at [736, 211] on div "(En): Drinks (Ar): المشروبات (So): خواردنەوەکان (Ba): خواردنەوەکان" at bounding box center [1073, 194] width 936 height 32
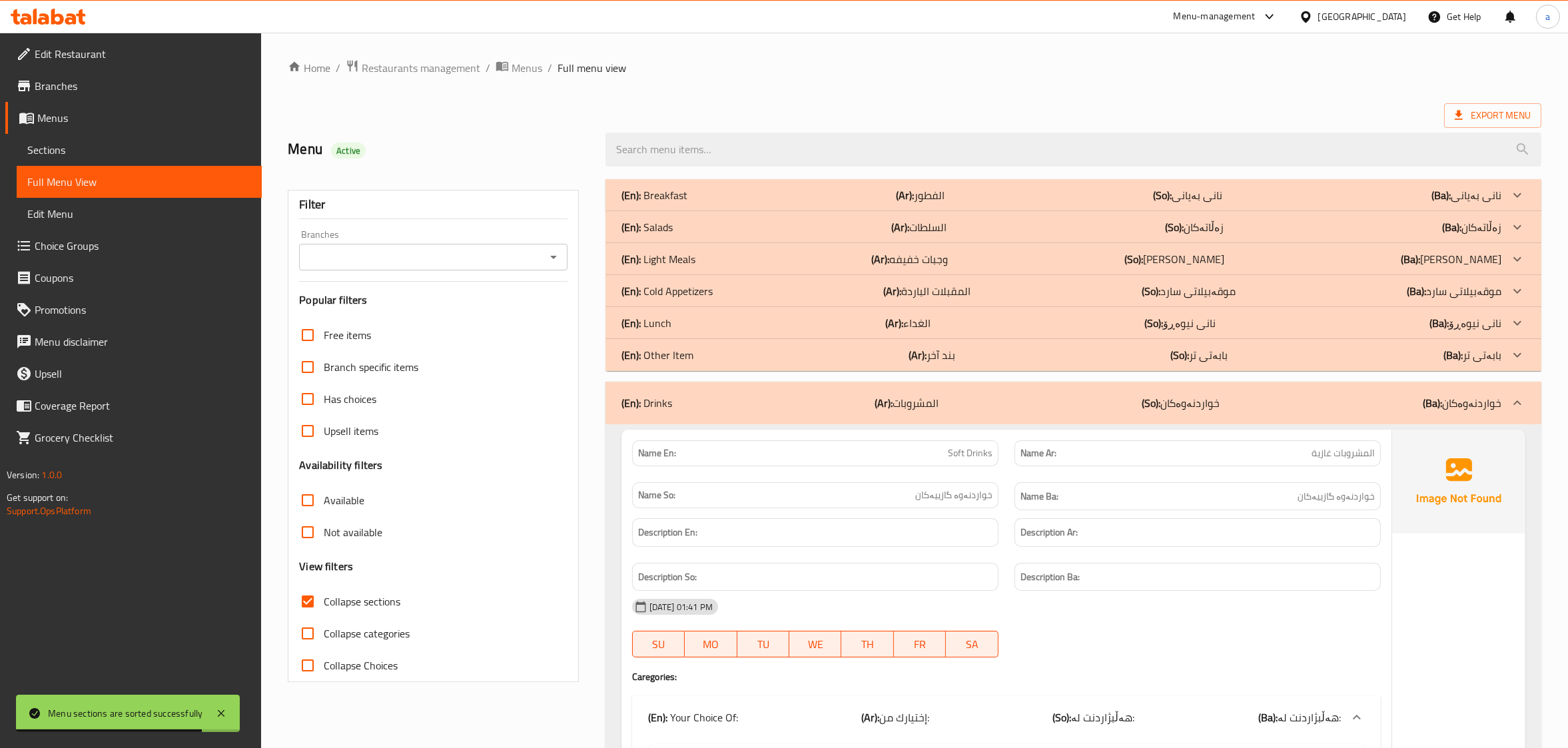
click at [724, 203] on div "(En): Other Item (Ar): بند آخر (So): بابەتی تر (Ba): بابەتی تر" at bounding box center [1061, 195] width 880 height 16
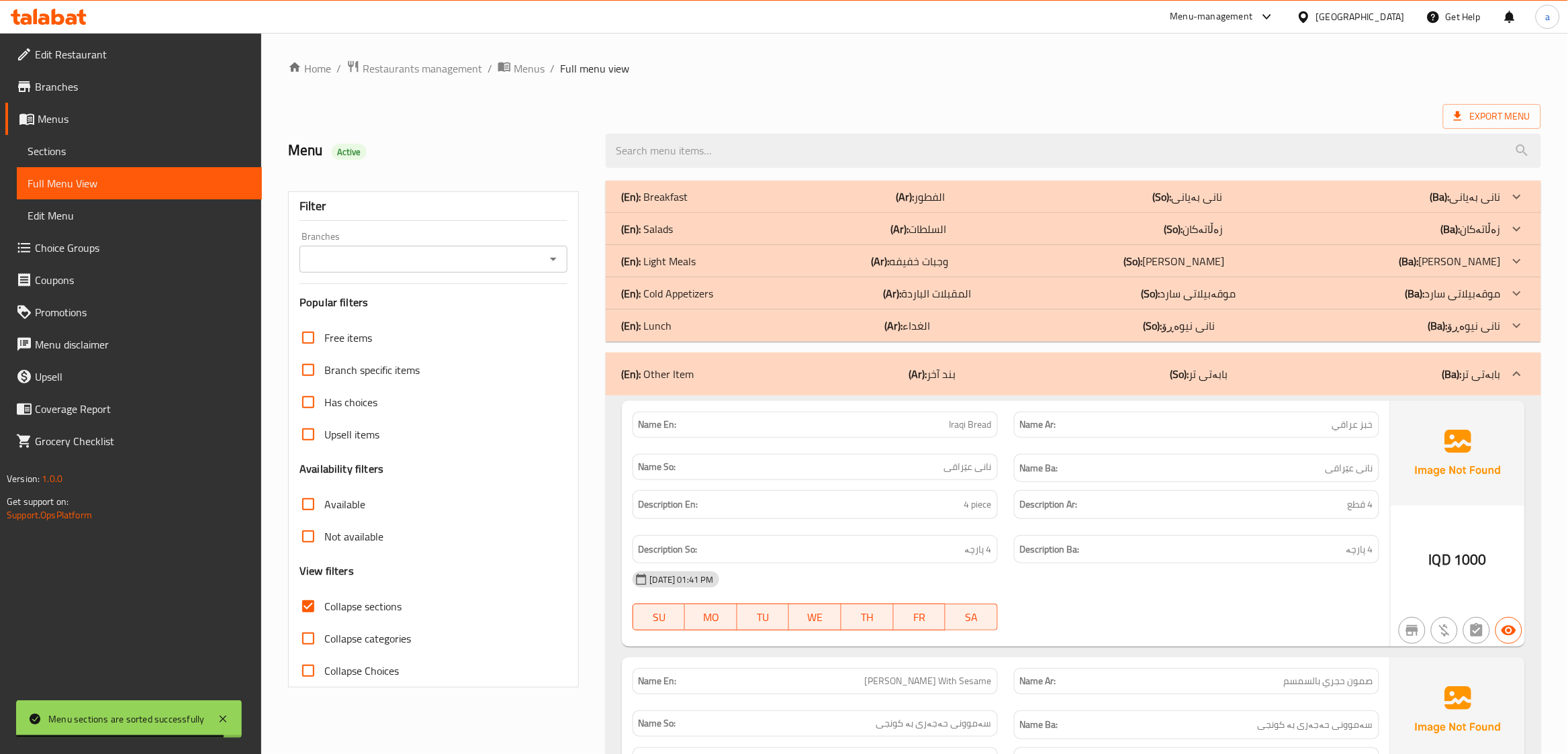
click at [701, 191] on div "(En): Breakfast (Ar): الفطور (So): [PERSON_NAME] (Ba): [PERSON_NAME]" at bounding box center [1061, 197] width 879 height 16
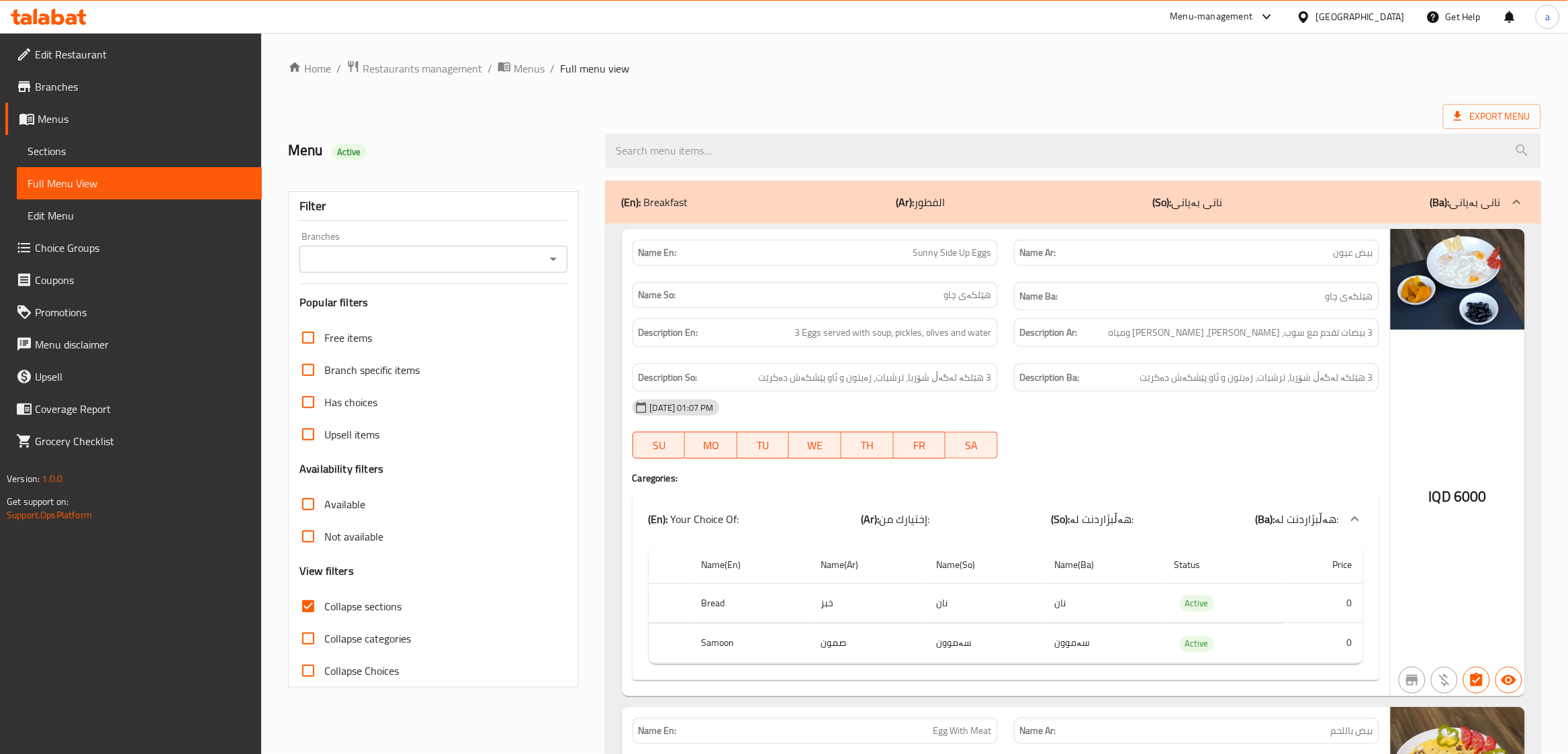
scroll to position [7472, 0]
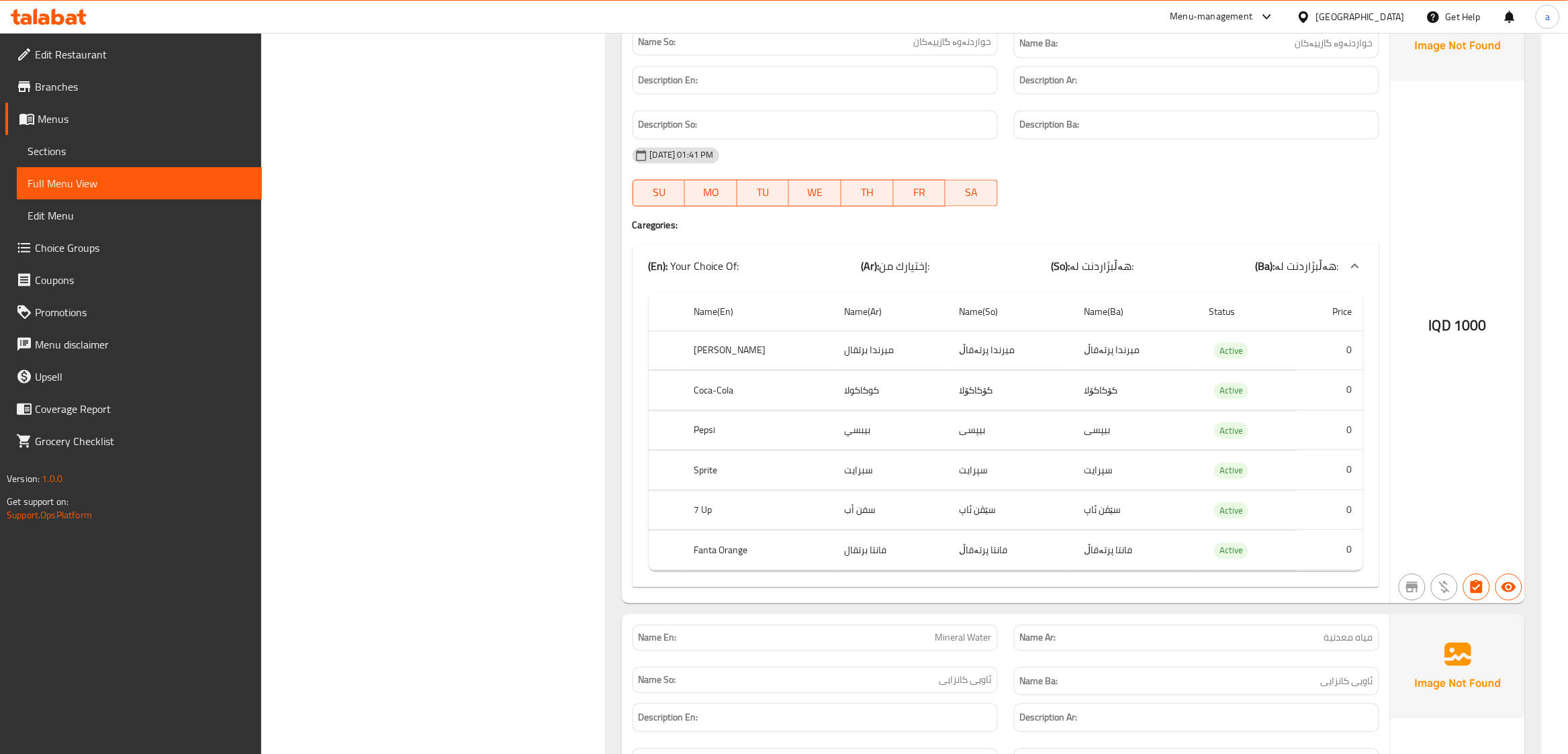
drag, startPoint x: 1559, startPoint y: 82, endPoint x: 1579, endPoint y: 73, distance: 21.9
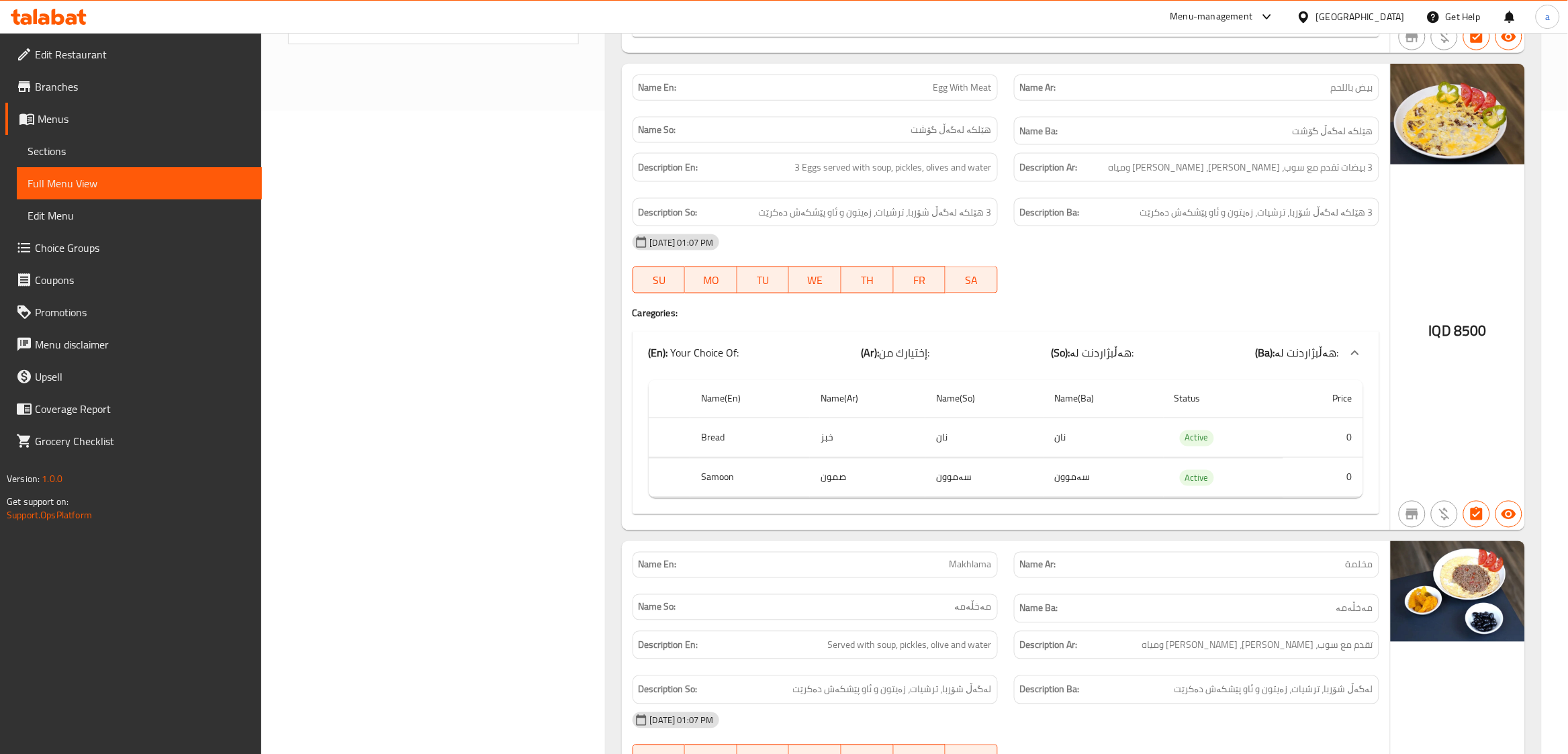
scroll to position [0, 0]
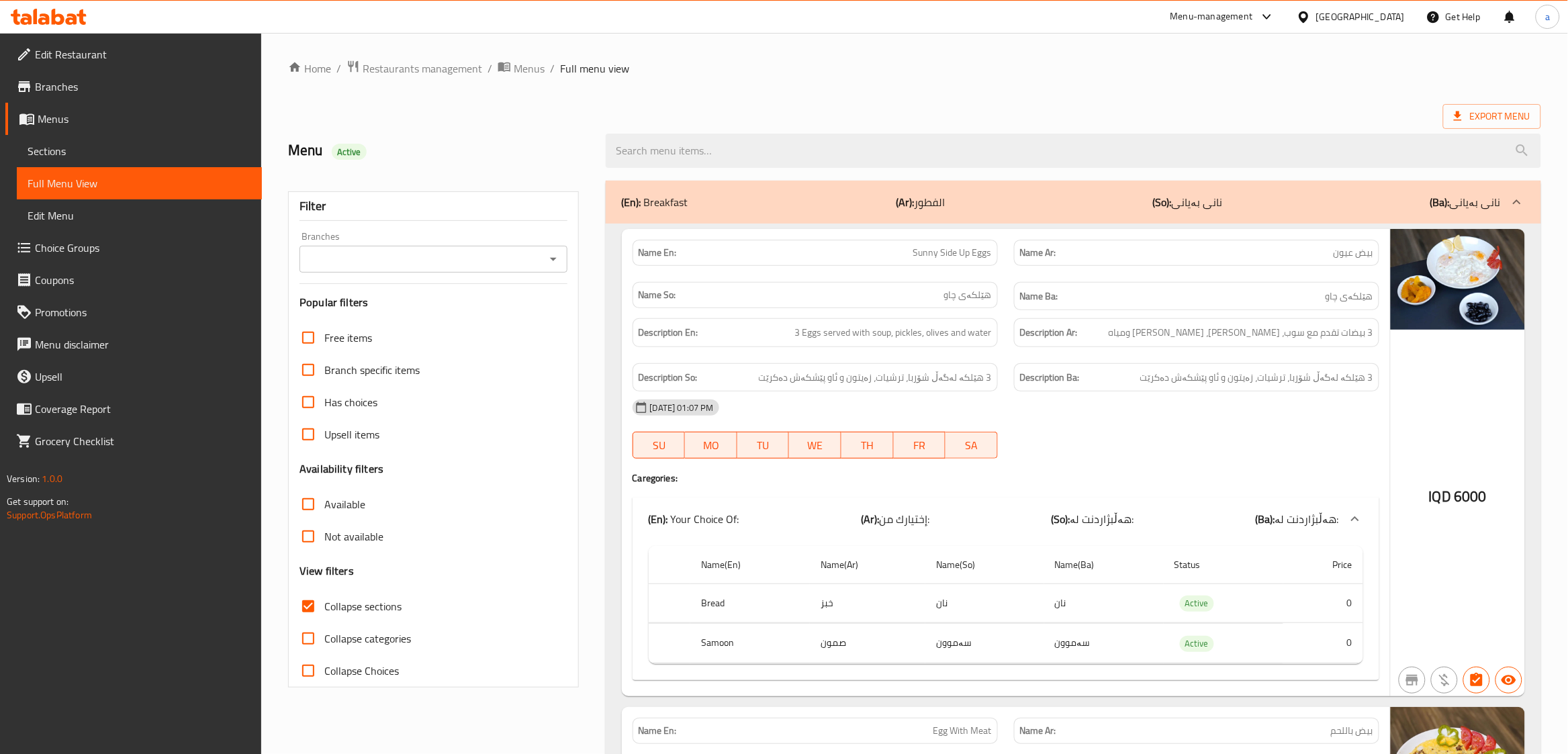
click at [307, 602] on input "Collapse sections" at bounding box center [308, 606] width 32 height 32
checkbox input "true"
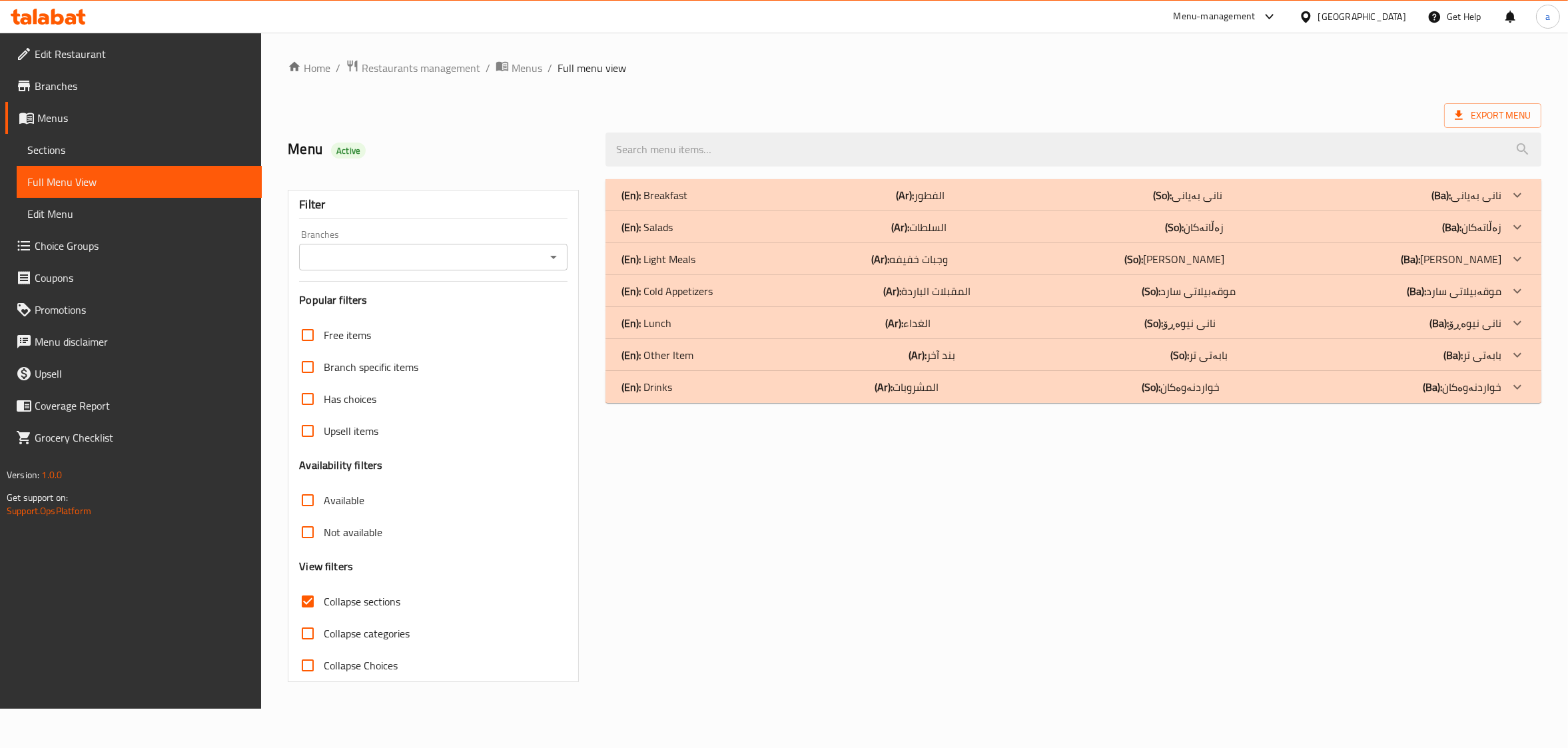
click at [796, 211] on div "(En): Drinks (Ar): المشروبات (So): خواردنەوەکان (Ba): خواردنەوەکان" at bounding box center [1073, 194] width 936 height 32
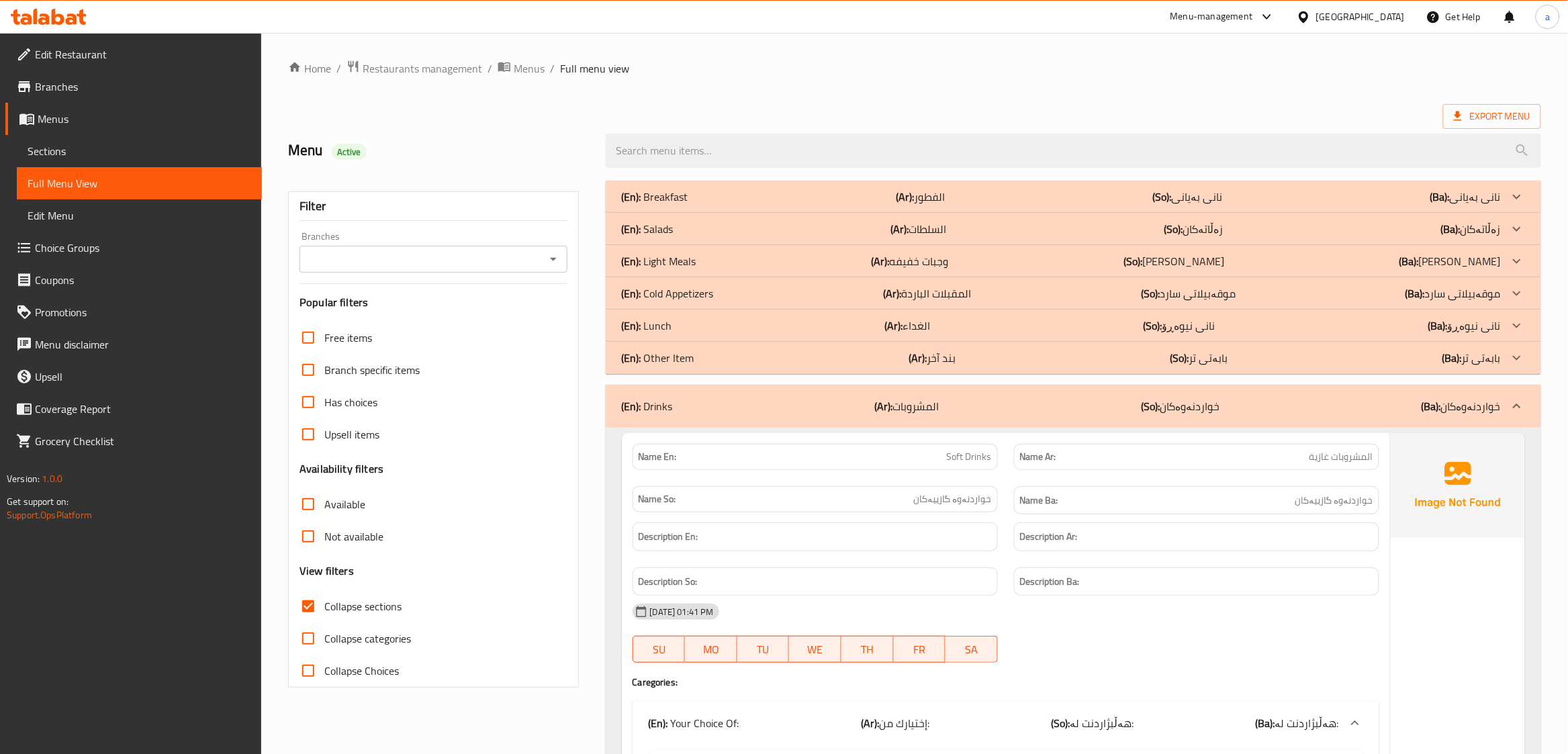
click at [700, 205] on div "(En): Other Item (Ar): بند آخر (So): بابەتی تر (Ba): بابەتی تر" at bounding box center [1061, 197] width 879 height 16
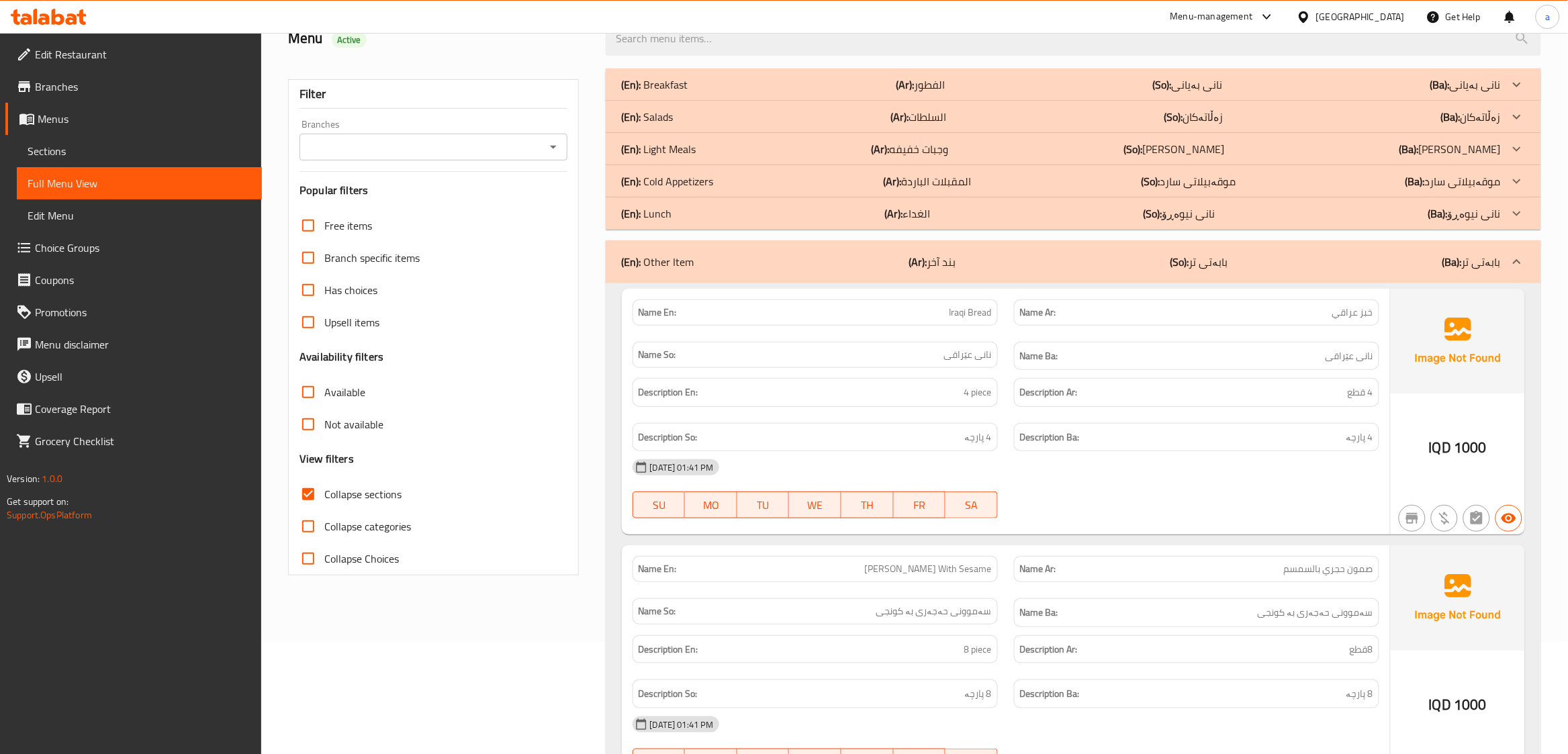
scroll to position [112, 0]
click at [688, 94] on p "(En): Light Meals" at bounding box center [655, 85] width 66 height 16
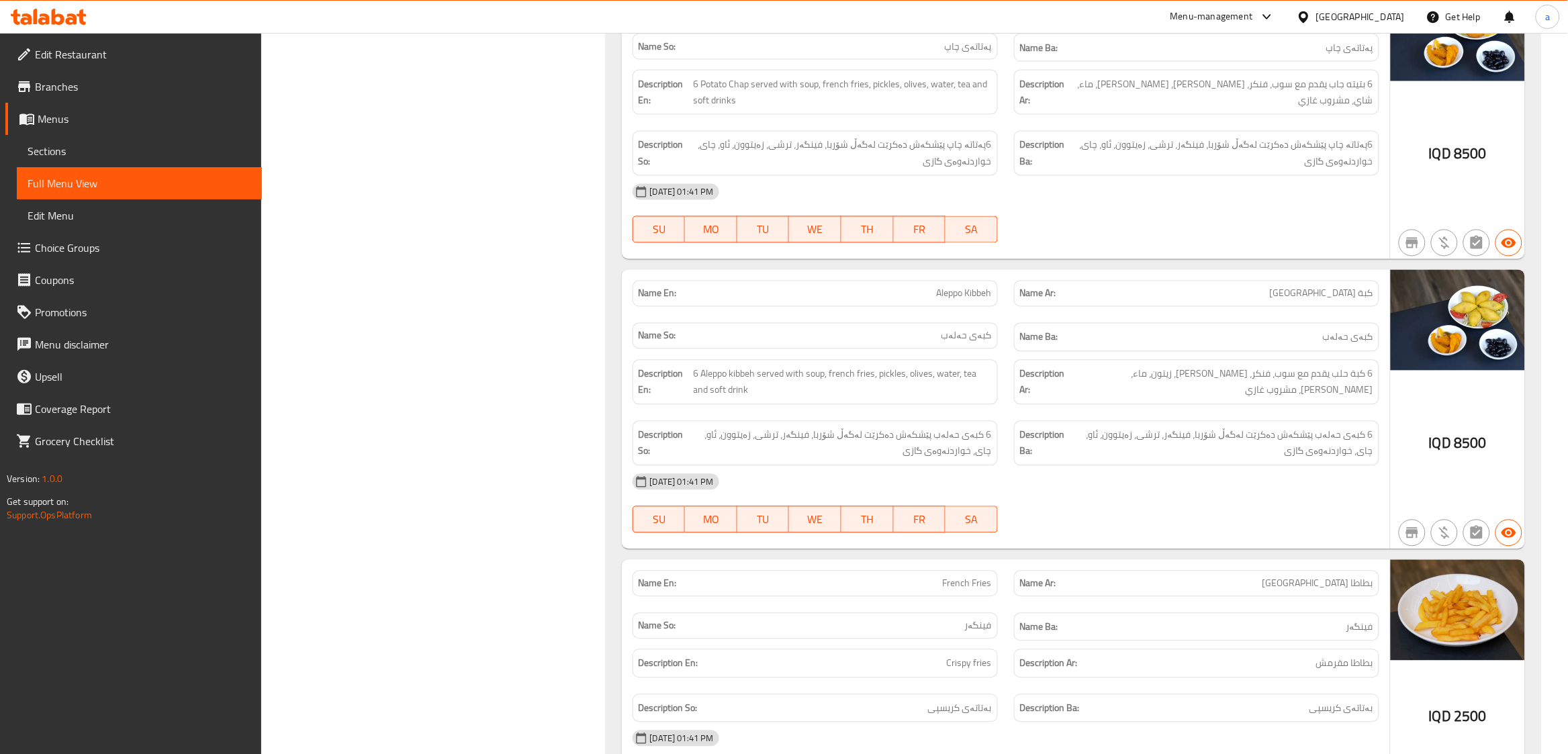
scroll to position [895, 0]
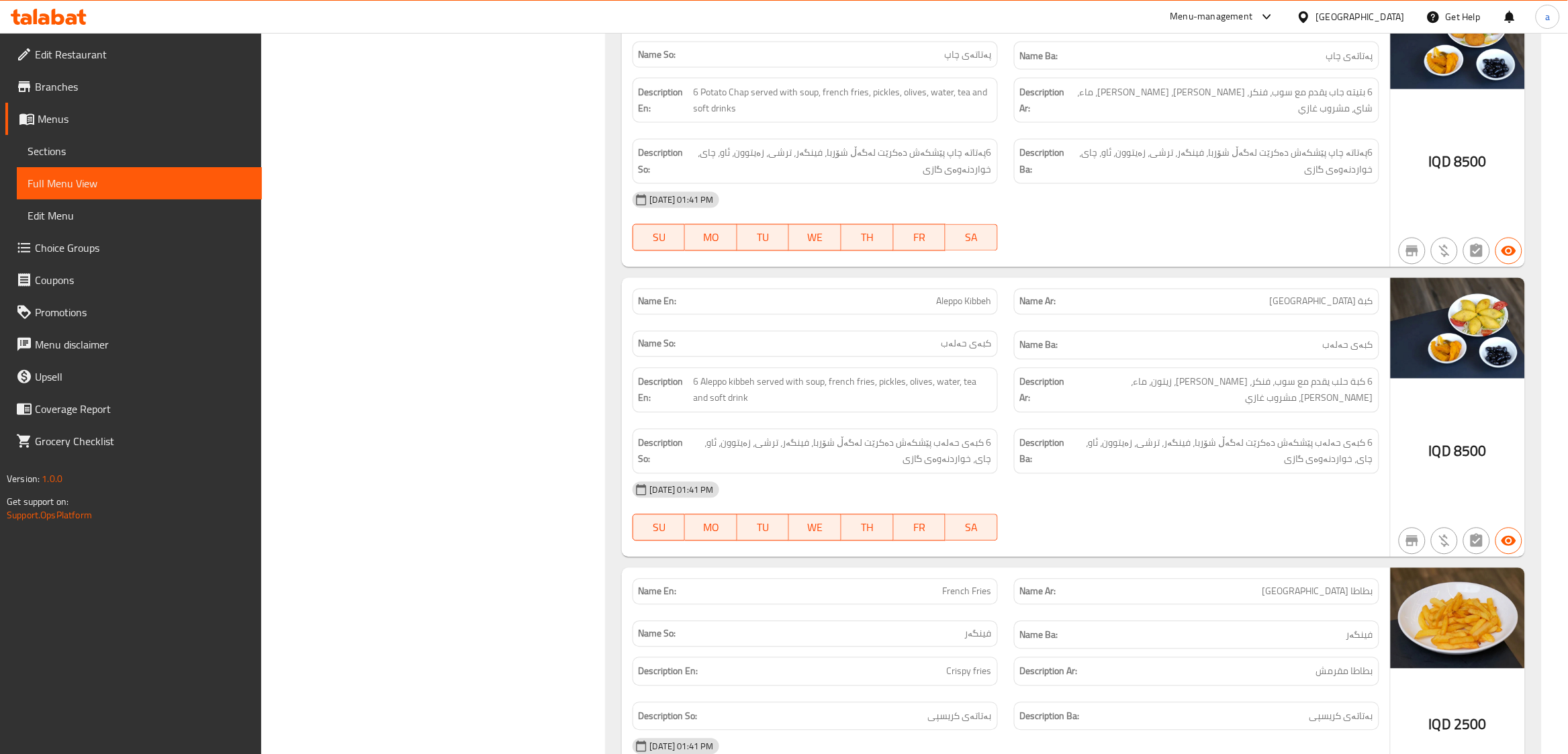
drag, startPoint x: 1567, startPoint y: 106, endPoint x: 1575, endPoint y: 73, distance: 34.0
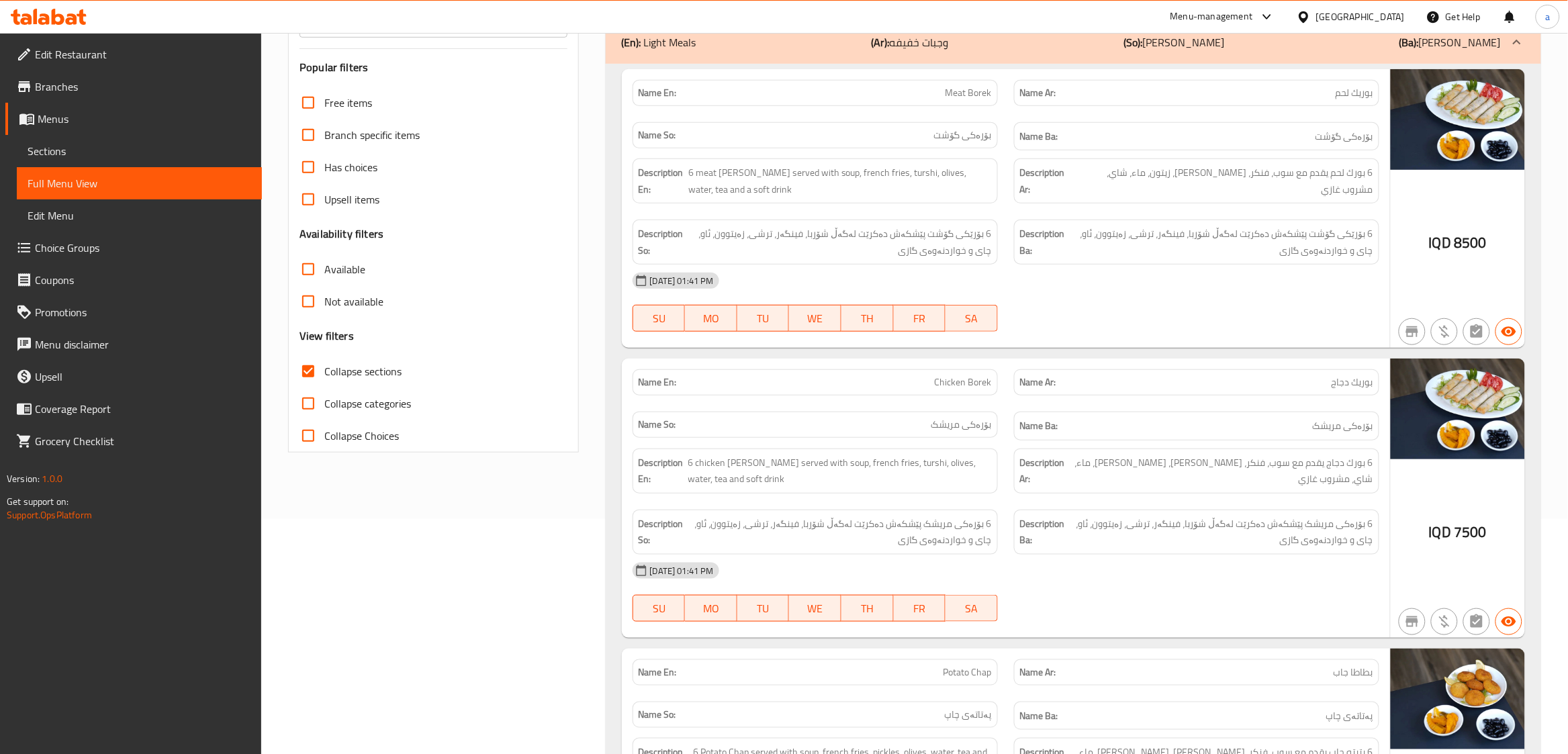
scroll to position [15, 0]
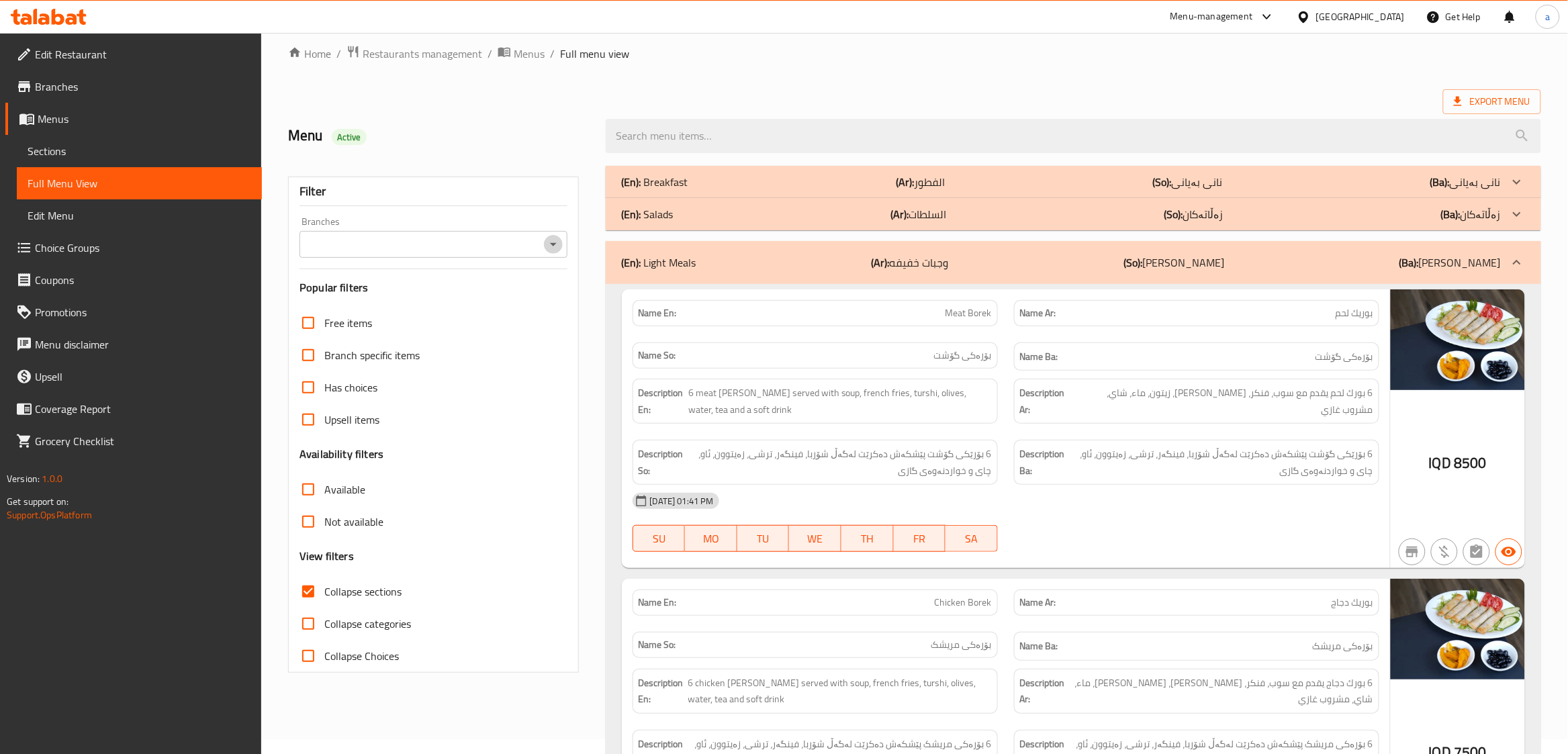
click at [553, 242] on icon "Open" at bounding box center [553, 244] width 16 height 16
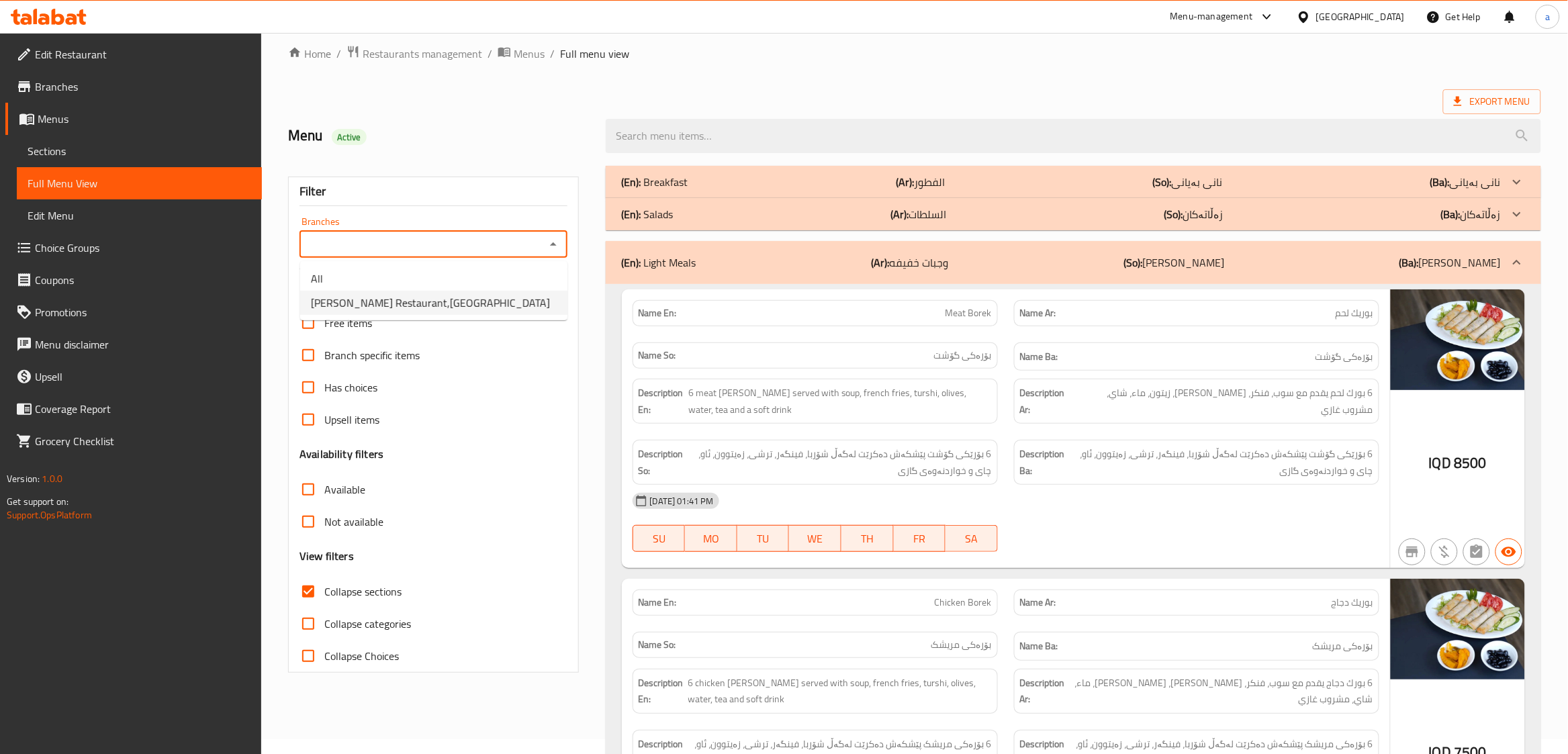
click at [491, 295] on li "[PERSON_NAME] Restaurant,[GEOGRAPHIC_DATA]" at bounding box center [434, 302] width 268 height 24
type input "[PERSON_NAME] Restaurant,[GEOGRAPHIC_DATA]"
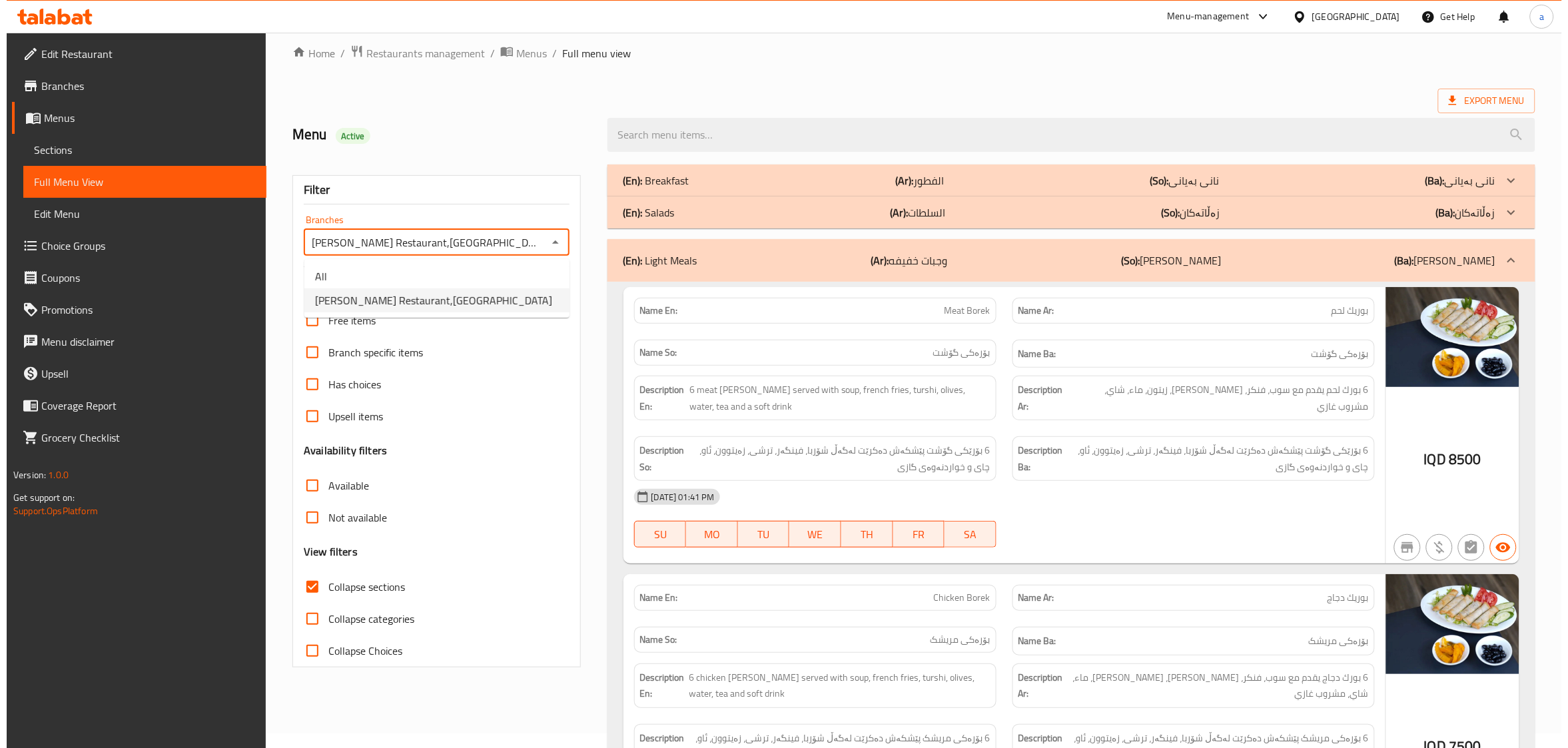
scroll to position [0, 0]
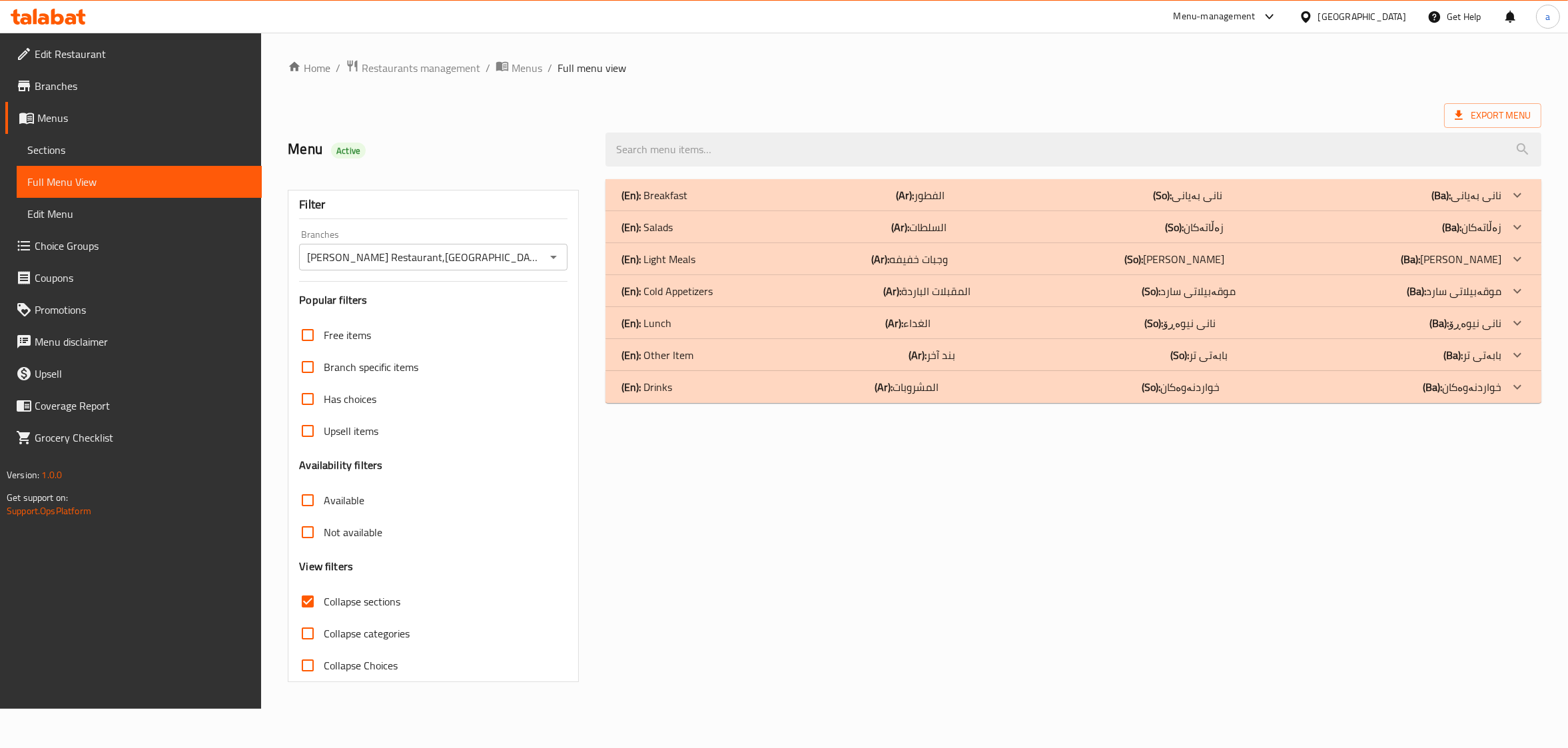
click at [896, 205] on b "(Ar):" at bounding box center [904, 195] width 18 height 20
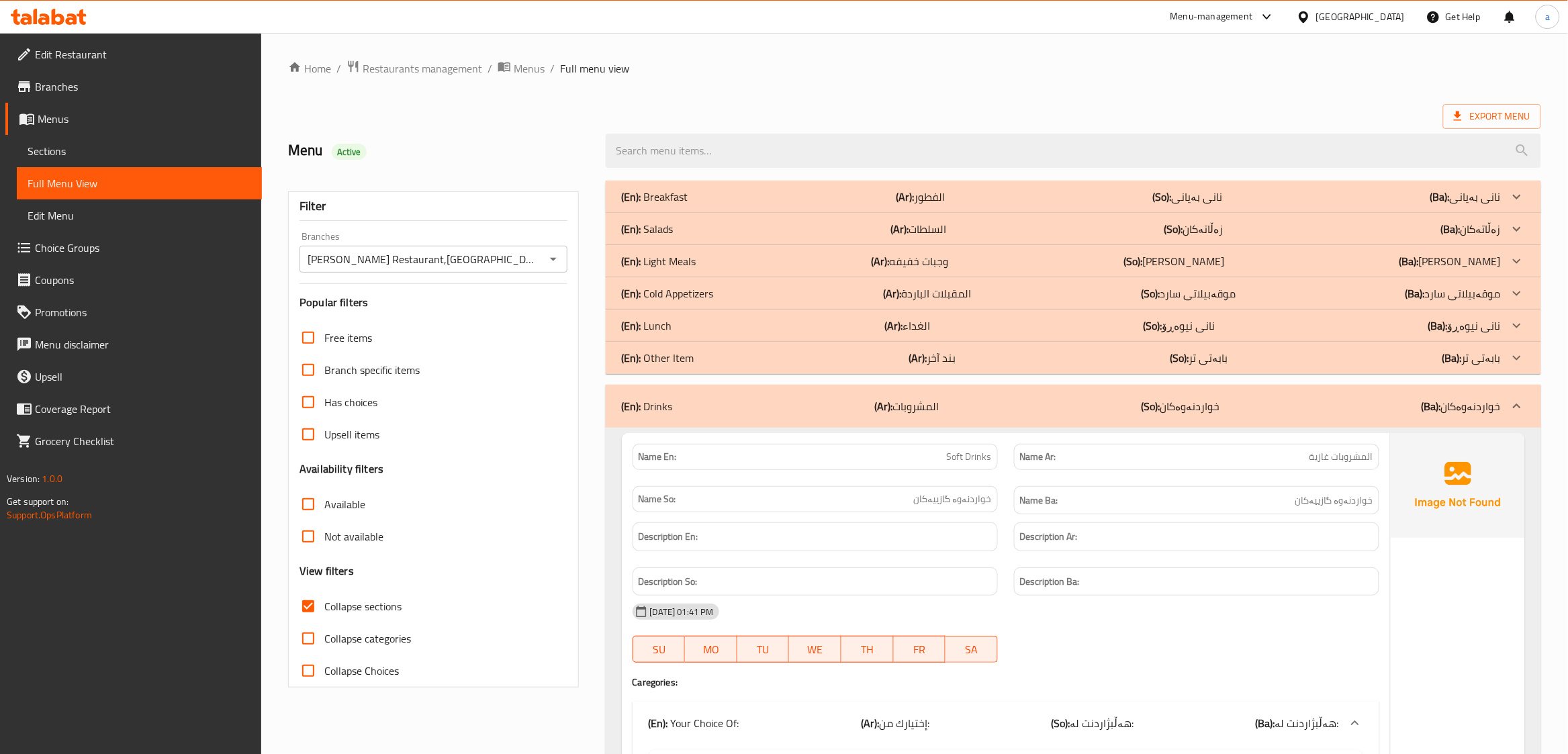
click at [699, 213] on div "(En): Other Item (Ar): بند آخر (So): بابەتی تر (Ba): بابەتی تر" at bounding box center [1073, 196] width 935 height 32
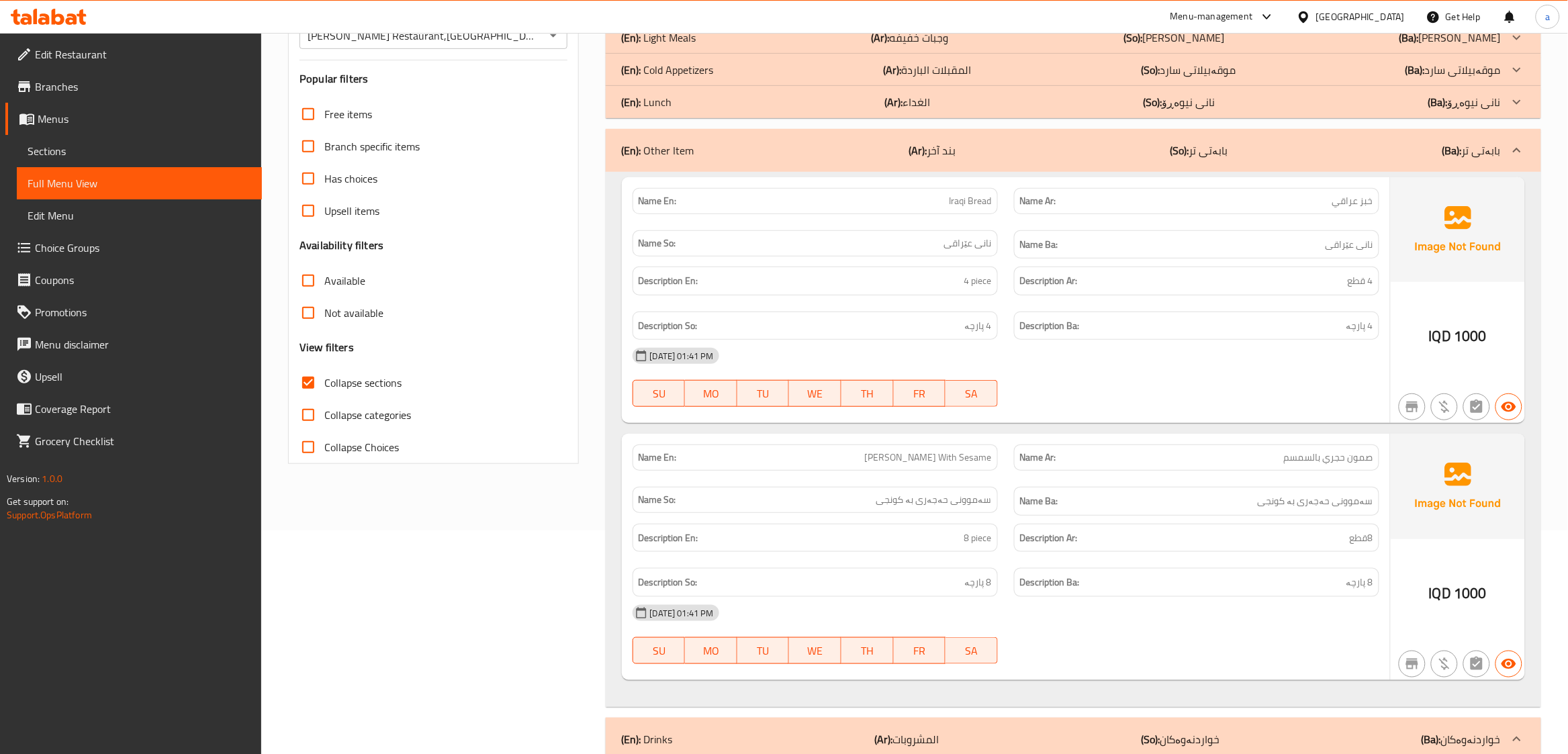
scroll to position [112, 0]
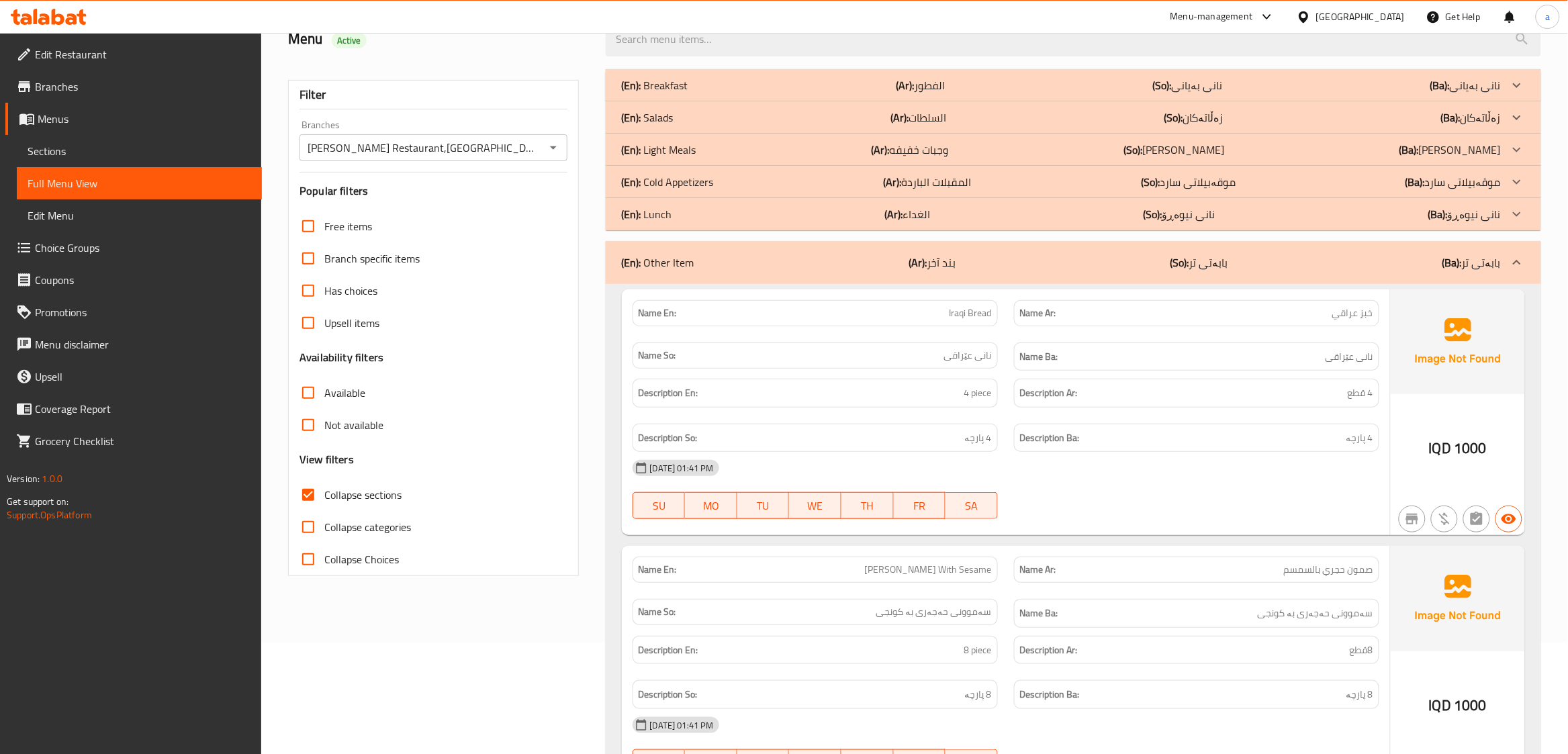
click at [724, 94] on div "(En): Light Meals (Ar): وجبات خفيفه (So): خواردنی سووک (Ba): خواردنی سووک" at bounding box center [1061, 85] width 879 height 16
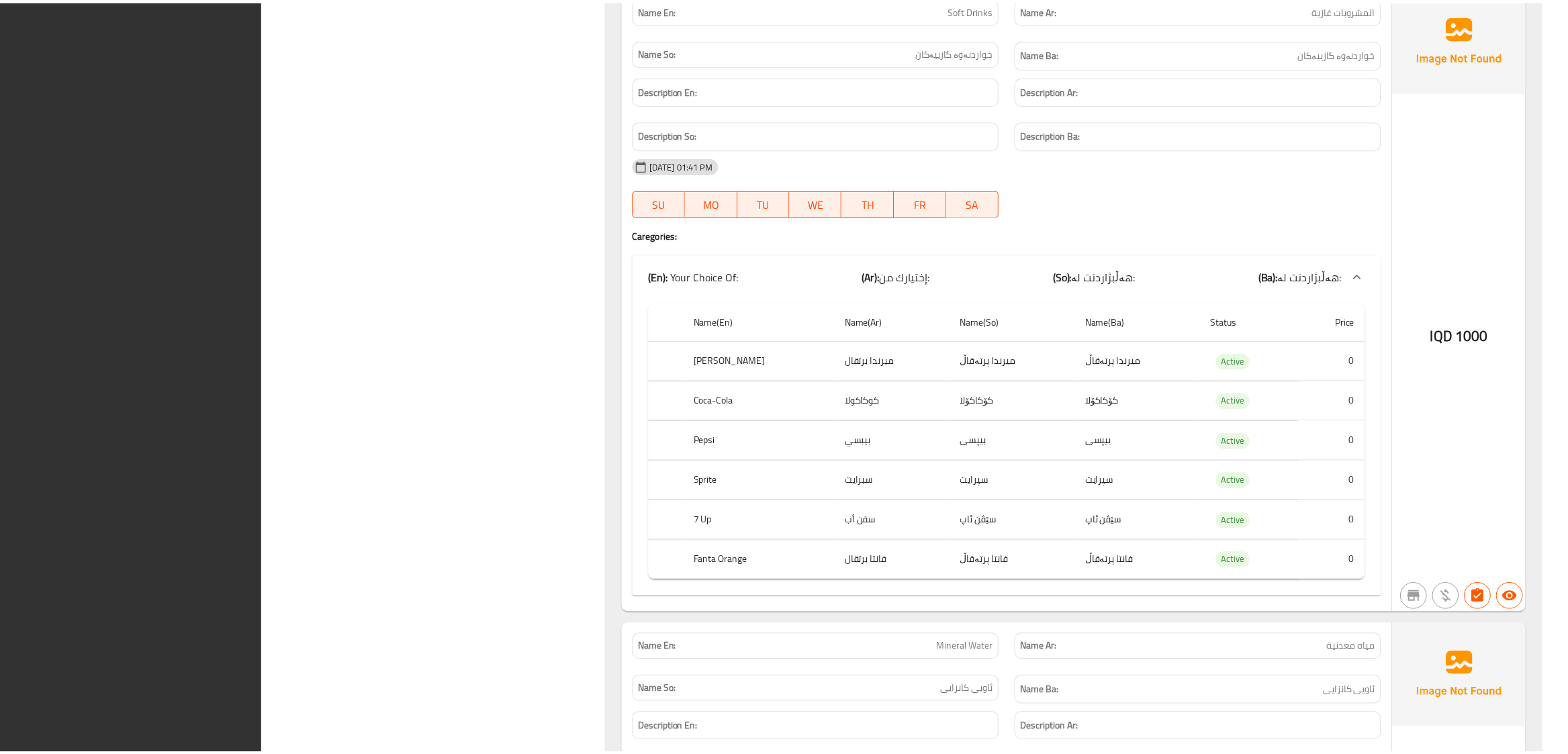
scroll to position [2912, 0]
